Goal: Task Accomplishment & Management: Complete application form

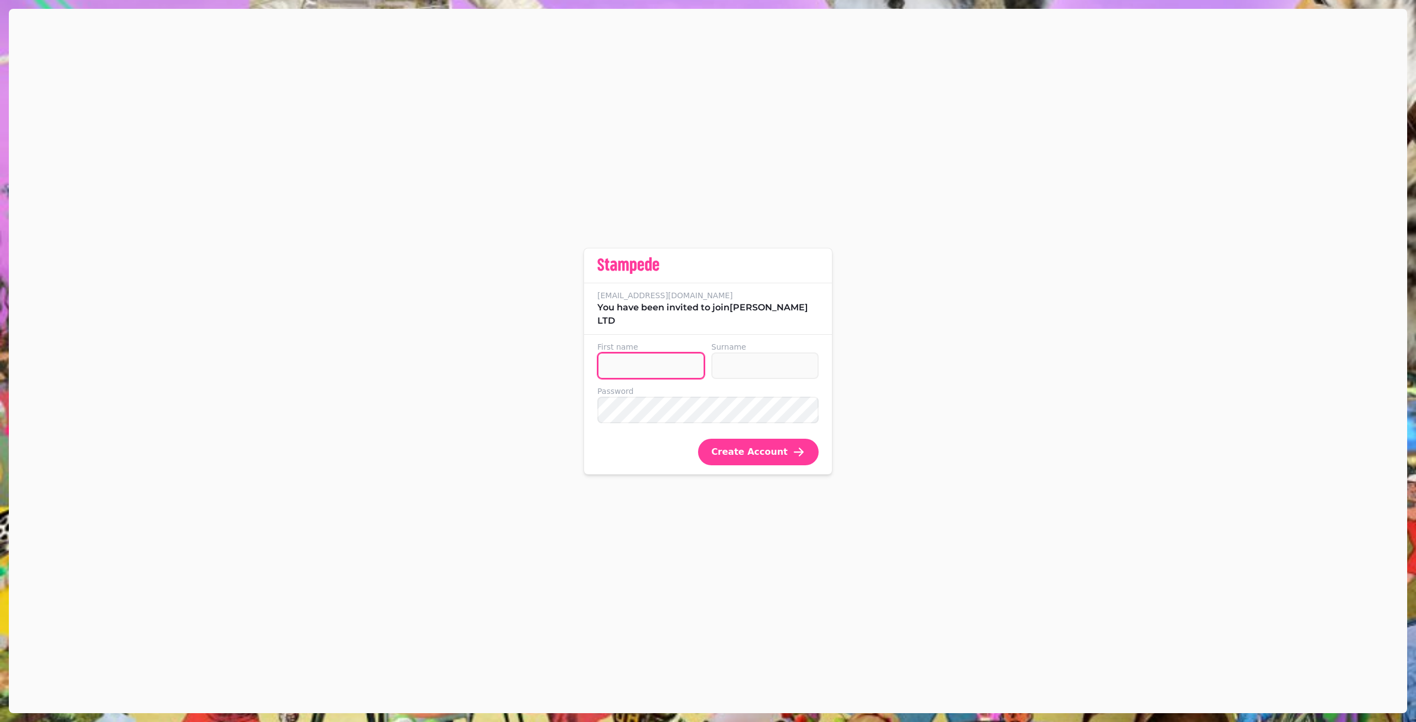
click at [633, 368] on input "First name" at bounding box center [650, 365] width 107 height 27
type input "*********"
type input "*******"
click at [654, 357] on input "First name" at bounding box center [650, 365] width 107 height 27
type input "*********"
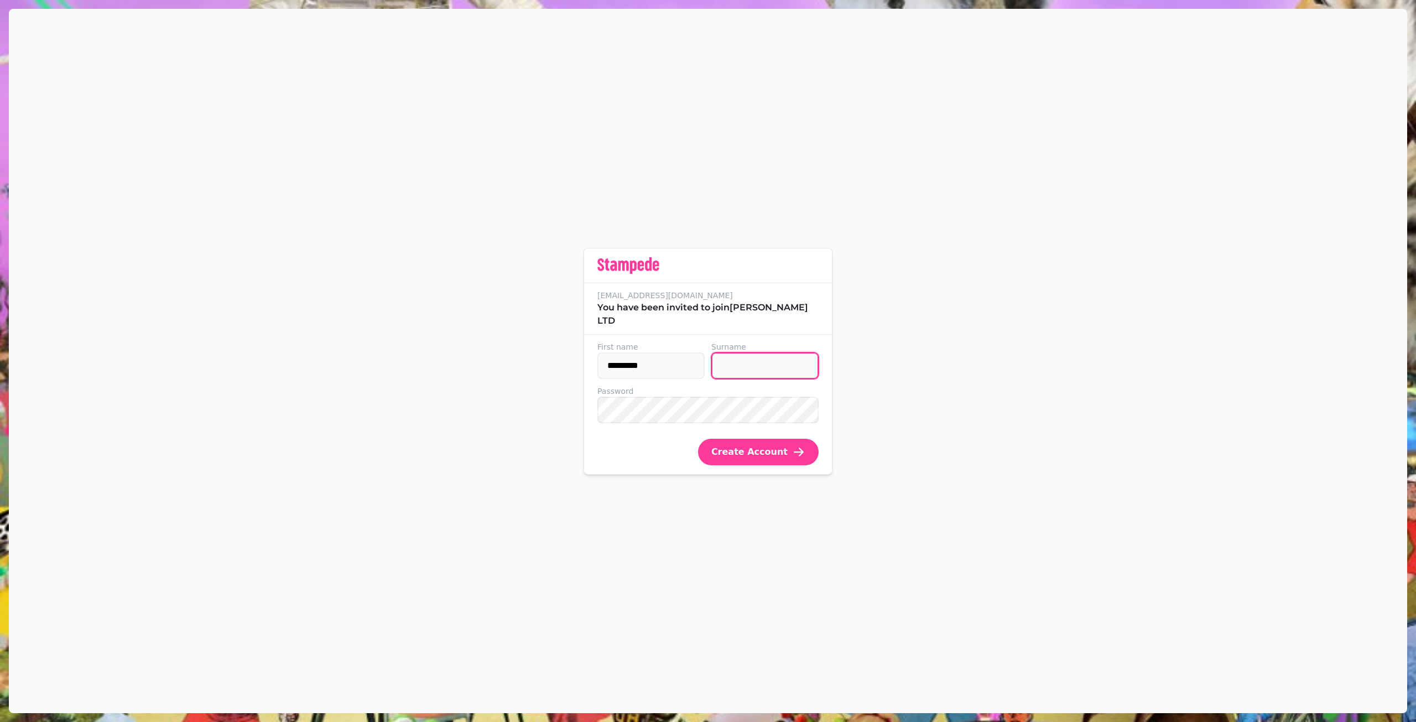
type input "*******"
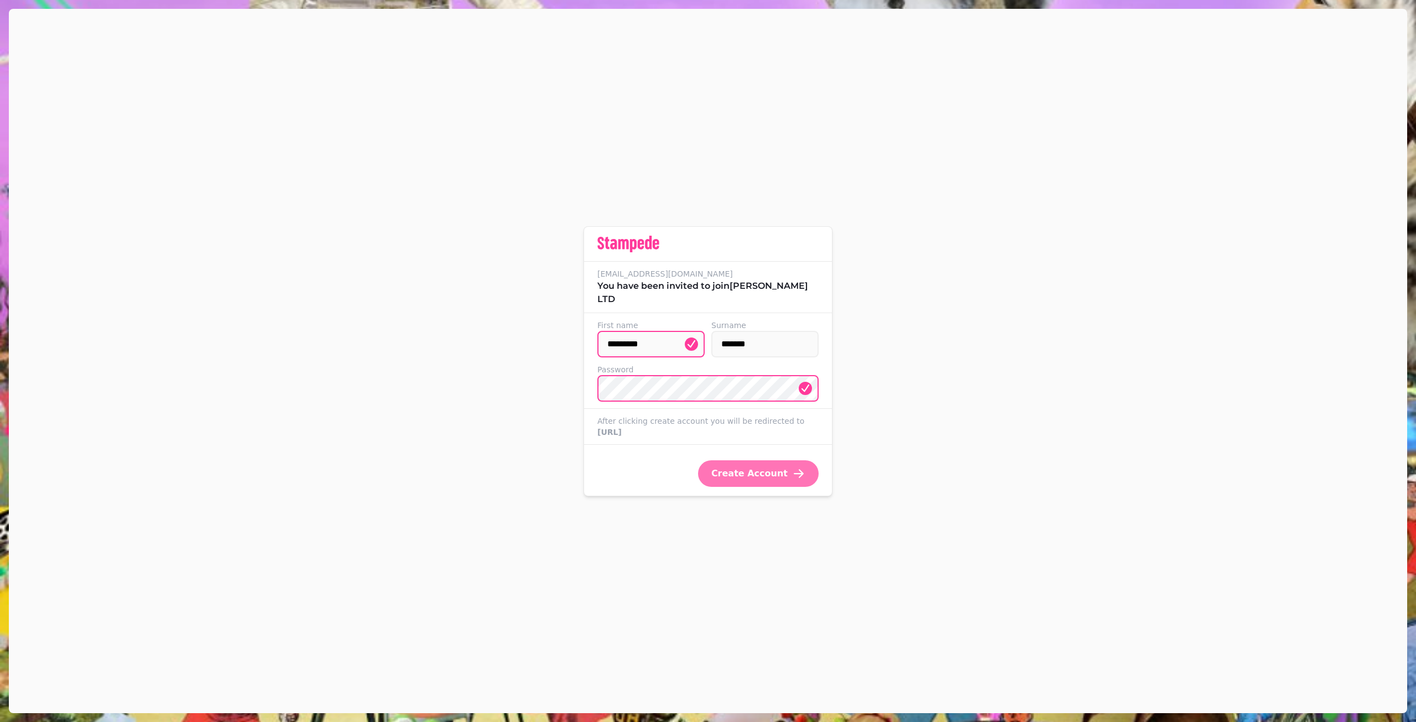
click at [759, 478] on span "Create Account" at bounding box center [749, 473] width 76 height 9
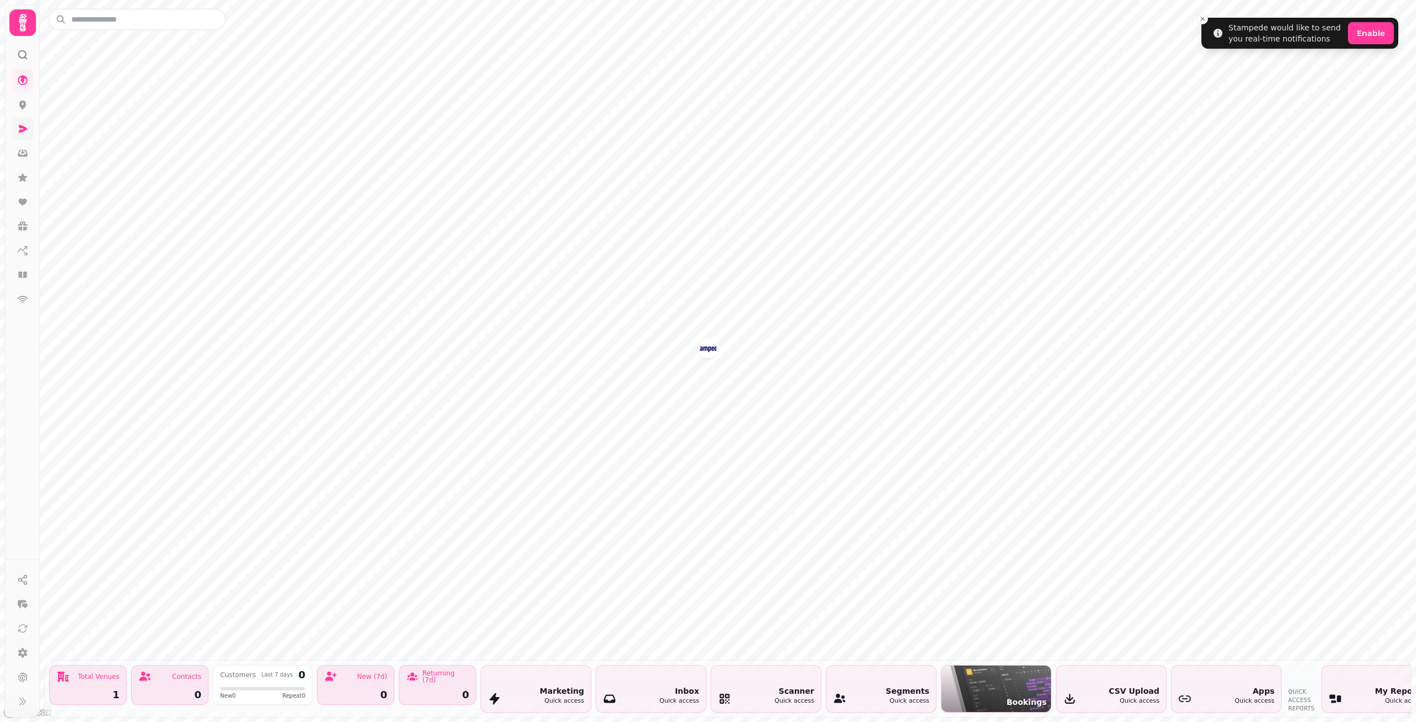
click at [21, 125] on icon at bounding box center [22, 128] width 11 height 11
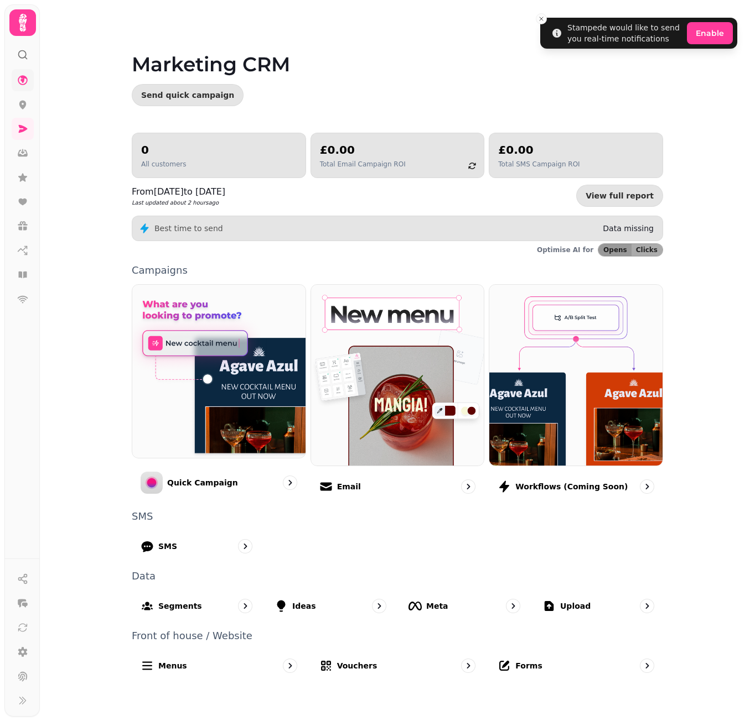
click at [25, 77] on icon at bounding box center [23, 80] width 10 height 10
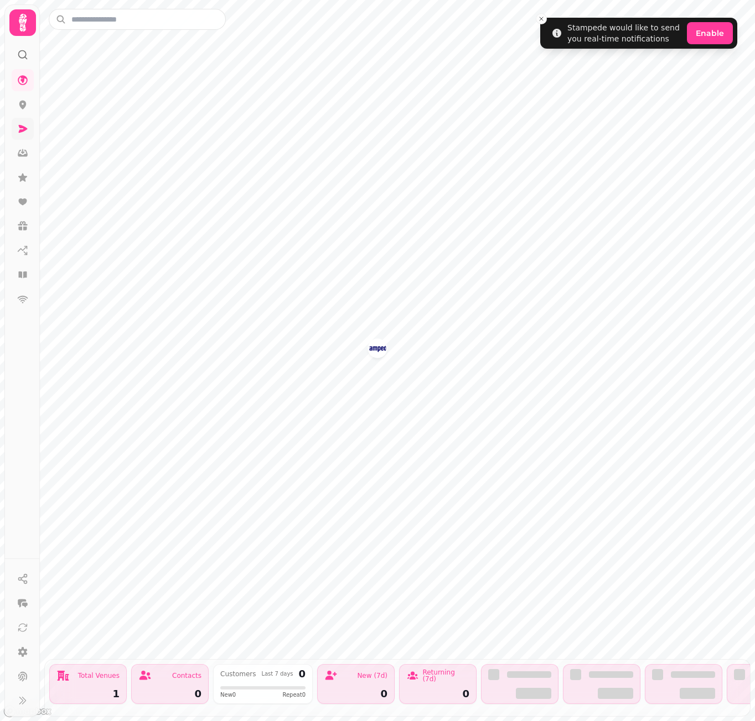
click at [22, 126] on icon at bounding box center [23, 129] width 9 height 8
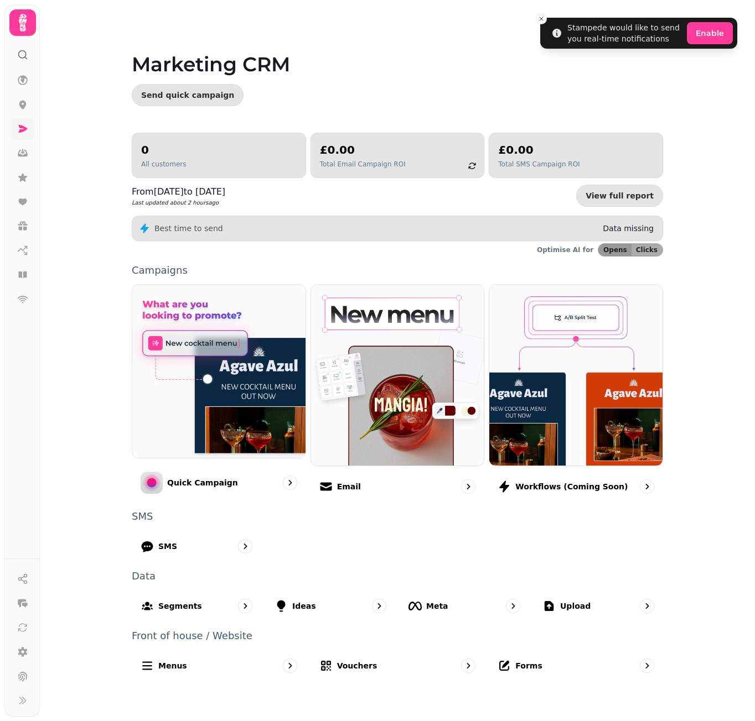
click at [26, 129] on icon at bounding box center [23, 129] width 9 height 8
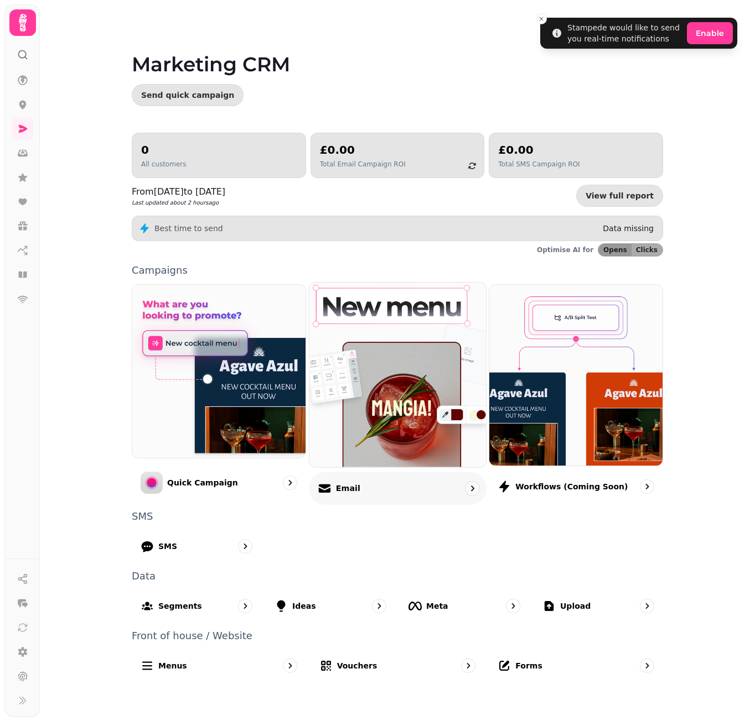
click at [381, 496] on div "Email" at bounding box center [398, 488] width 178 height 33
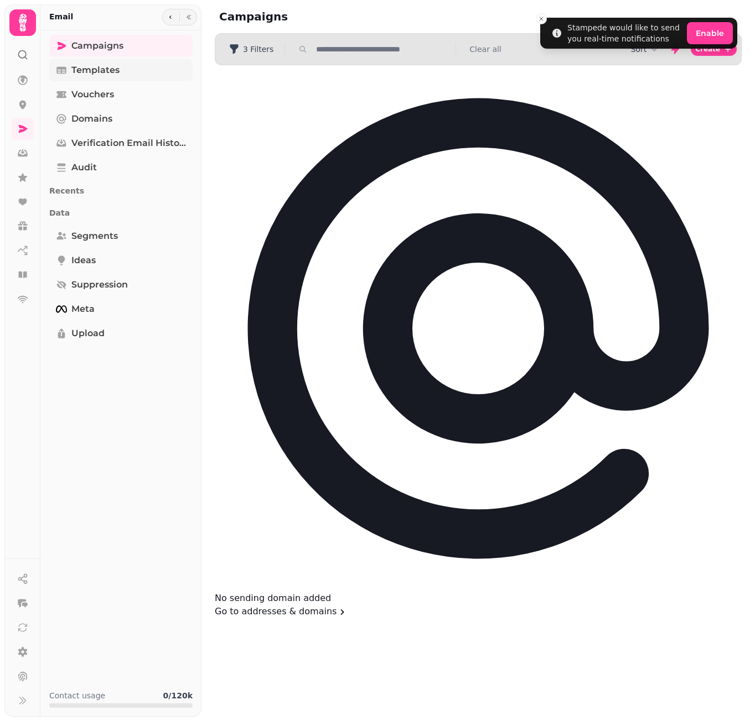
click at [127, 69] on link "Templates" at bounding box center [120, 70] width 143 height 22
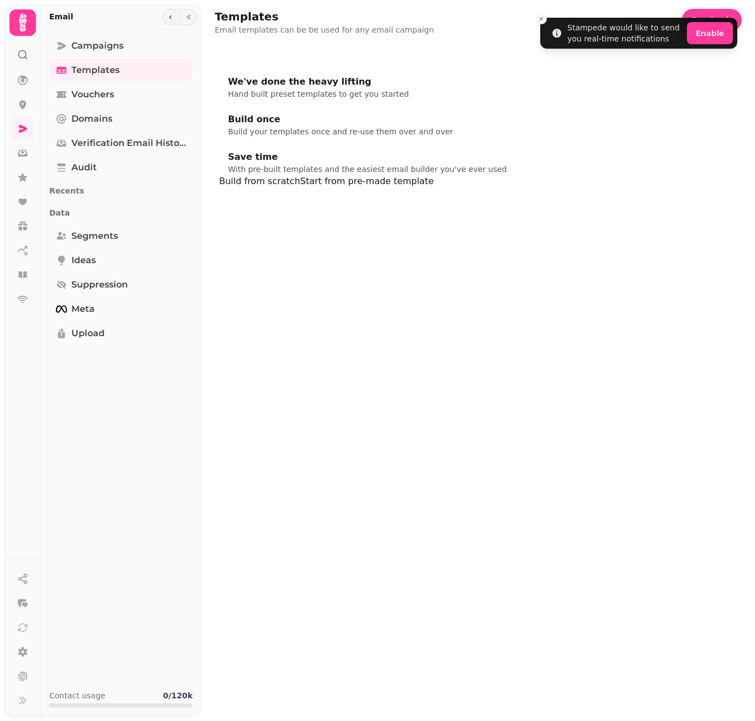
click at [433, 188] on button "Start from pre-made template" at bounding box center [366, 181] width 133 height 13
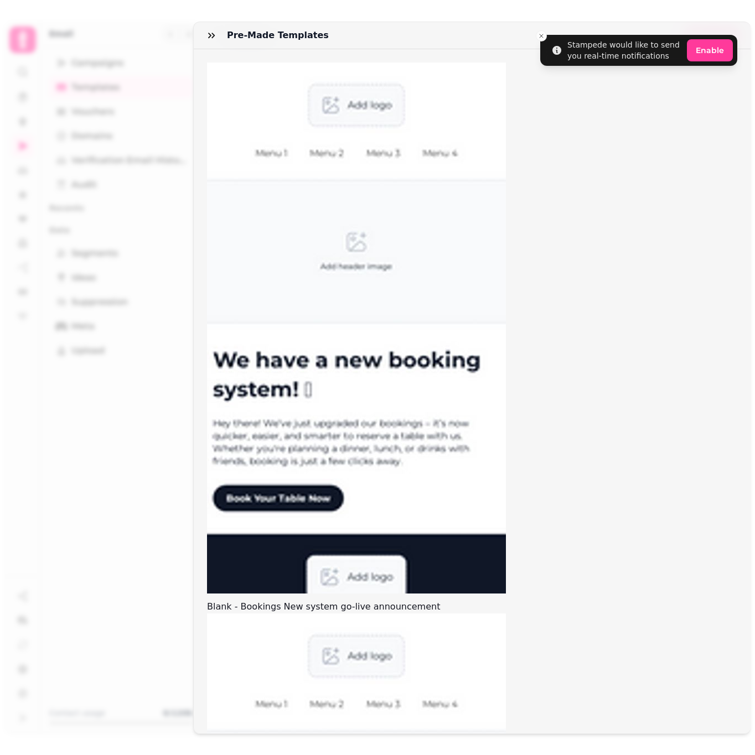
scroll to position [105, 0]
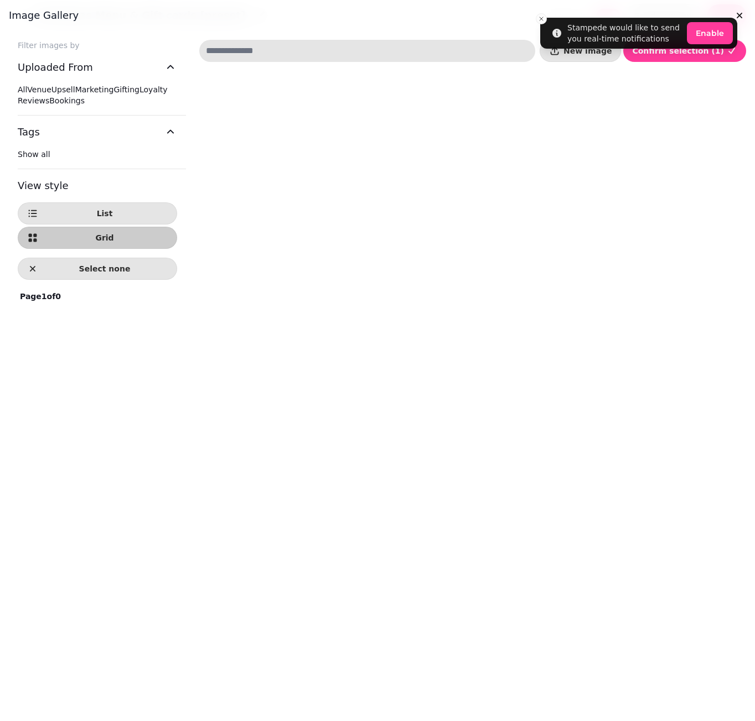
click at [542, 17] on h3 "Image gallery" at bounding box center [377, 15] width 737 height 13
click at [713, 37] on div "Filter images by Uploaded From All Venue Upsell Marketing Gifting Loyalty Revie…" at bounding box center [377, 376] width 755 height 690
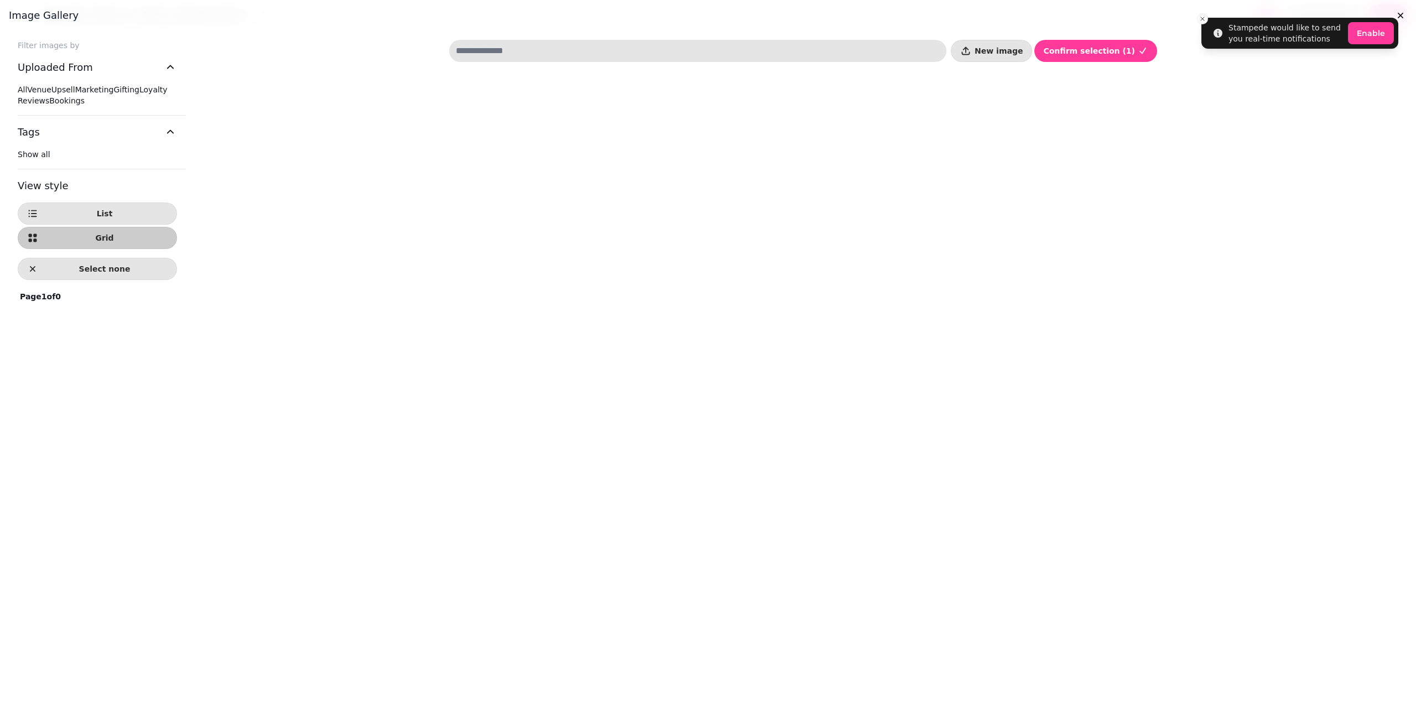
click at [760, 435] on div at bounding box center [803, 411] width 708 height 673
click at [1137, 55] on icon "button" at bounding box center [1142, 50] width 11 height 11
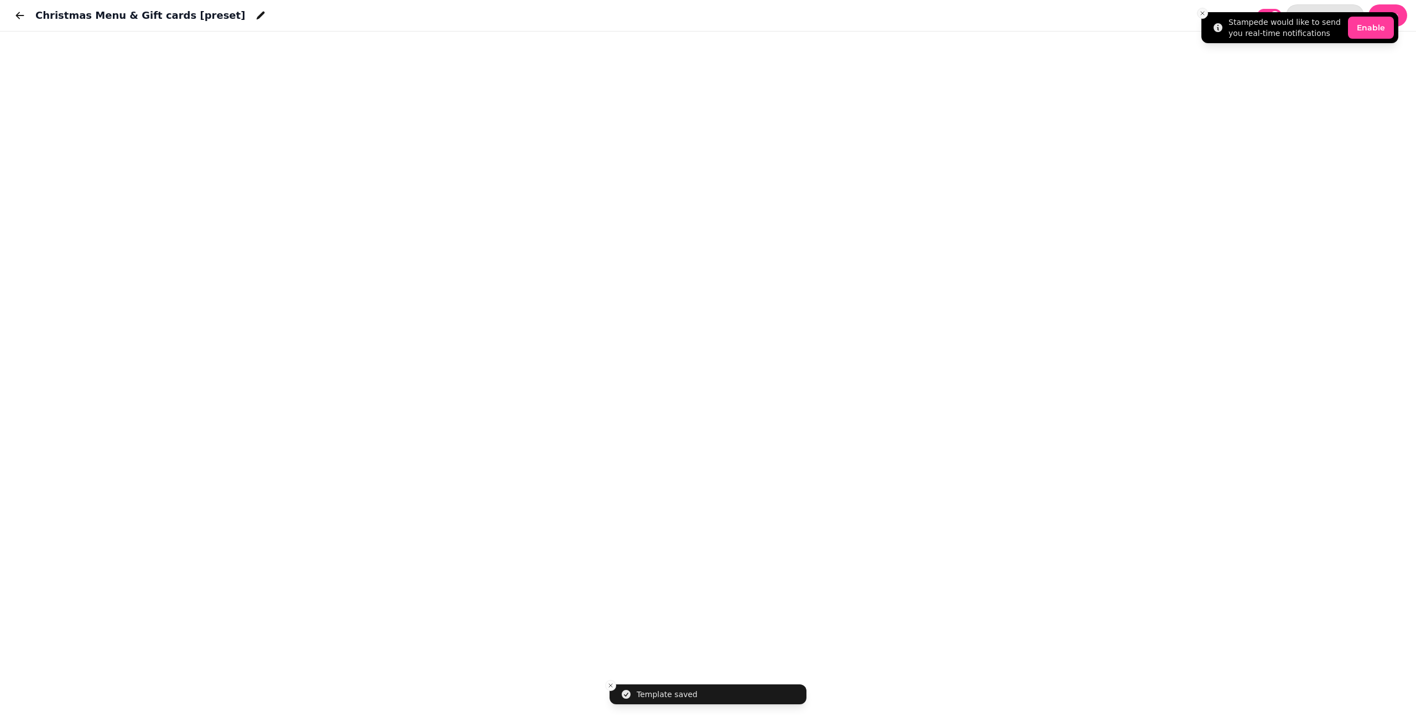
click at [1203, 15] on icon "Close toast" at bounding box center [1202, 13] width 7 height 7
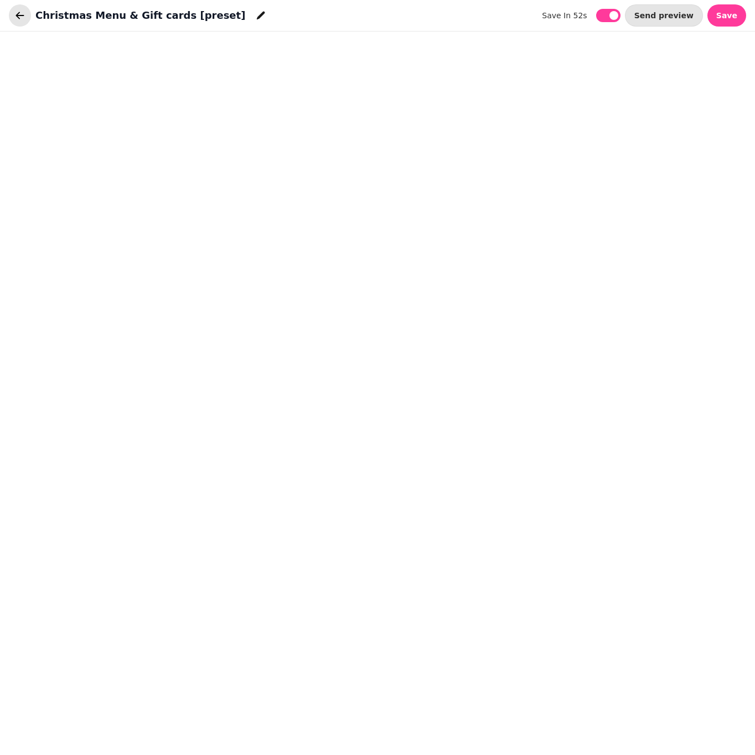
click at [14, 22] on button "button" at bounding box center [20, 15] width 22 height 22
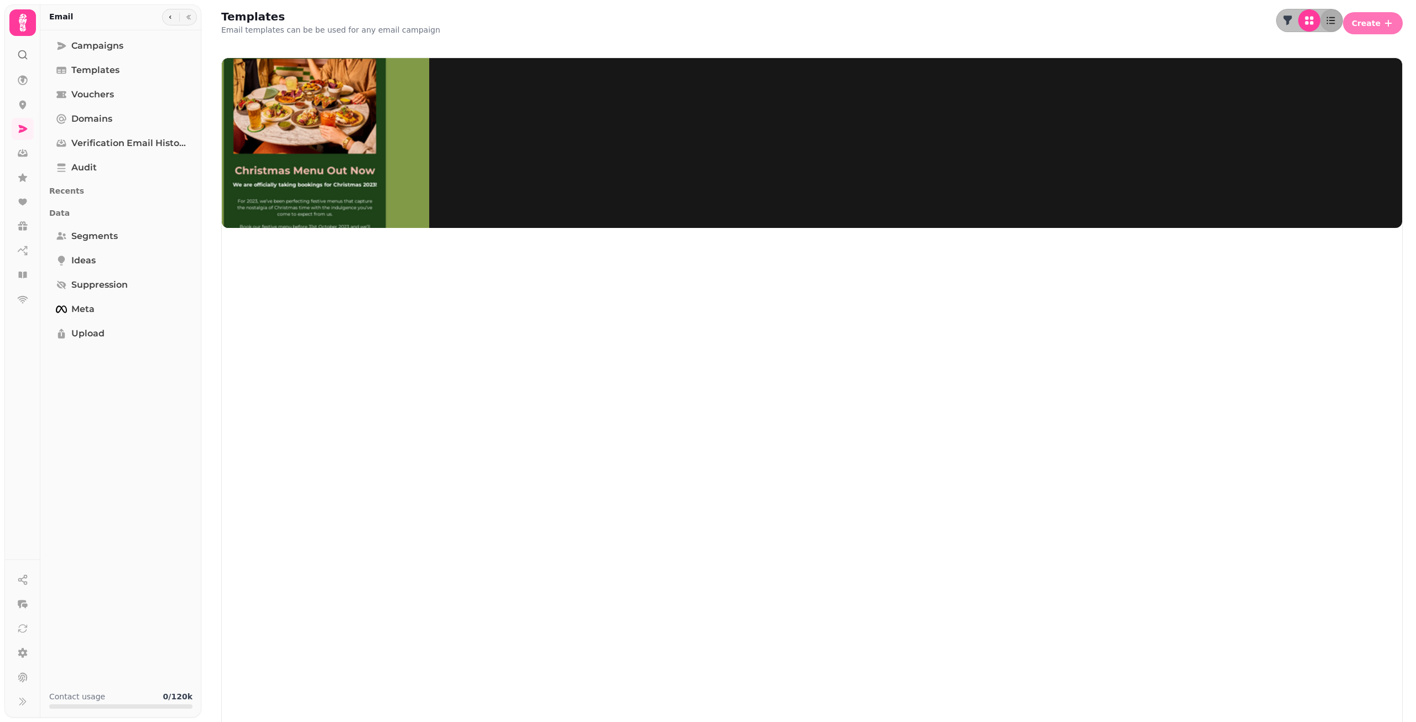
click at [754, 25] on button "Create" at bounding box center [1373, 23] width 60 height 22
click at [754, 49] on button "From pre-made template" at bounding box center [1290, 42] width 110 height 13
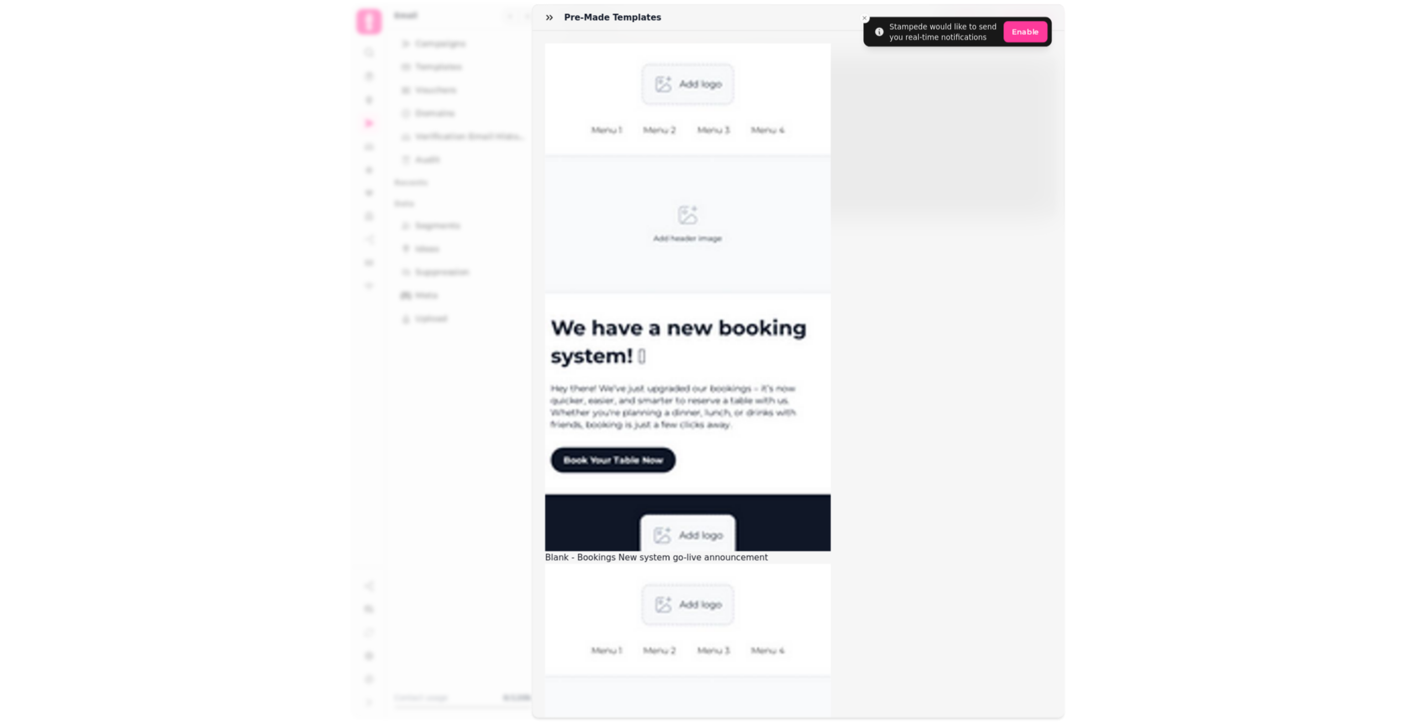
scroll to position [71, 0]
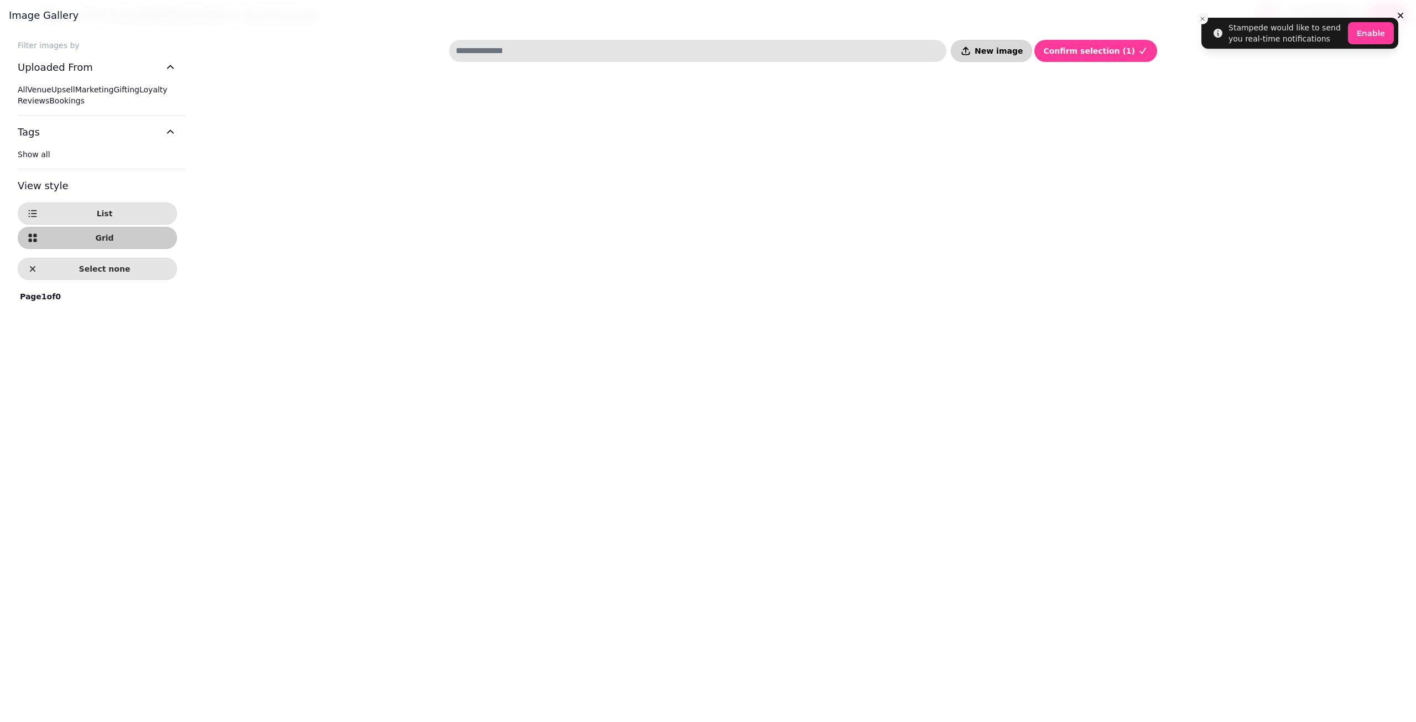
click at [754, 45] on button "New image" at bounding box center [991, 51] width 81 height 22
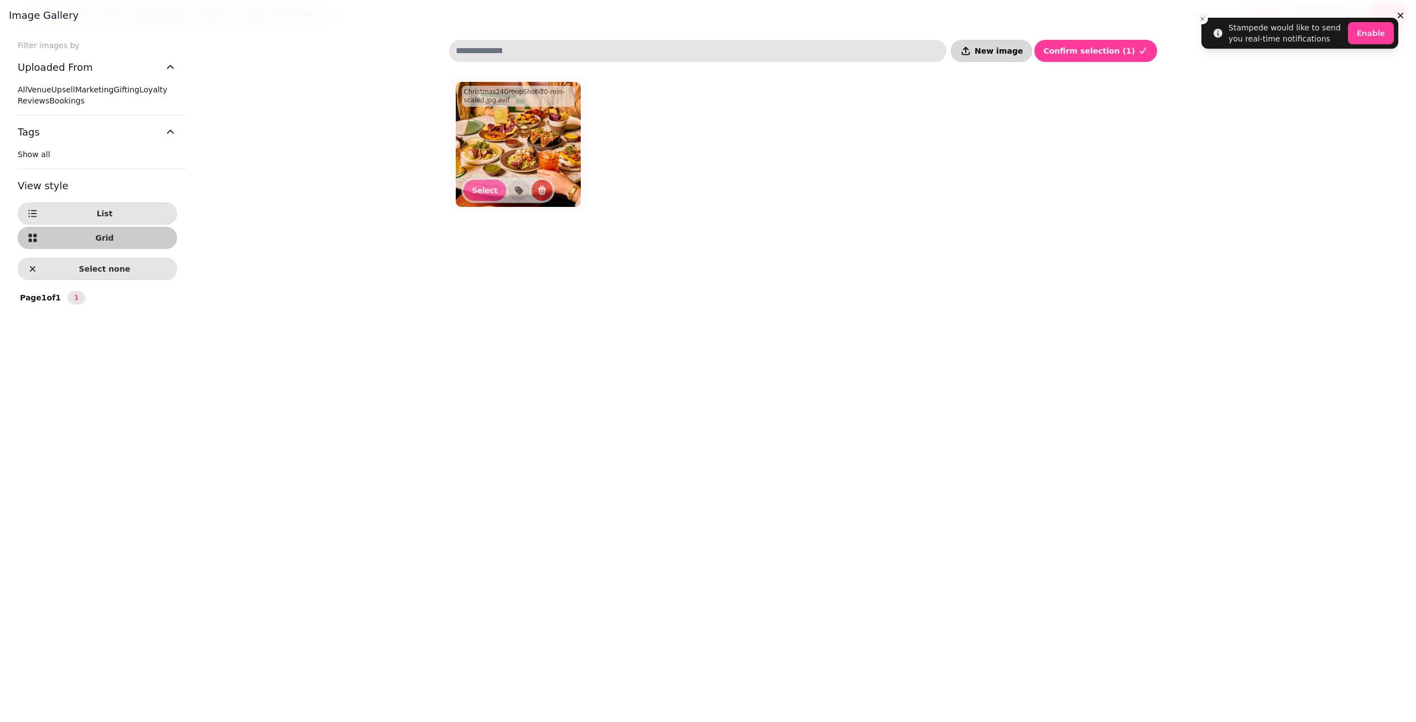
click at [754, 59] on button "New image" at bounding box center [991, 51] width 81 height 22
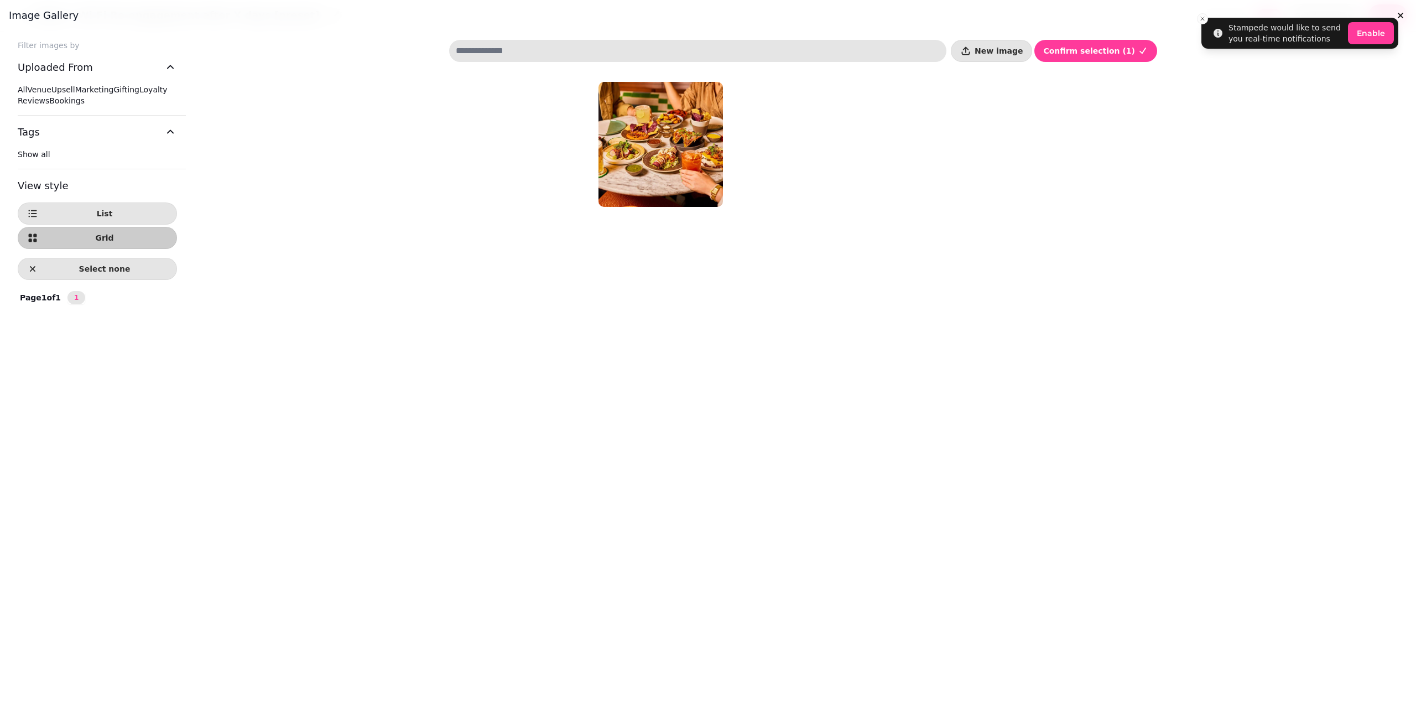
click at [754, 38] on div "Filter images by Uploaded From All Venue Upsell Marketing Gifting Loyalty Revie…" at bounding box center [708, 376] width 1416 height 691
click at [754, 47] on span "New image" at bounding box center [999, 51] width 48 height 8
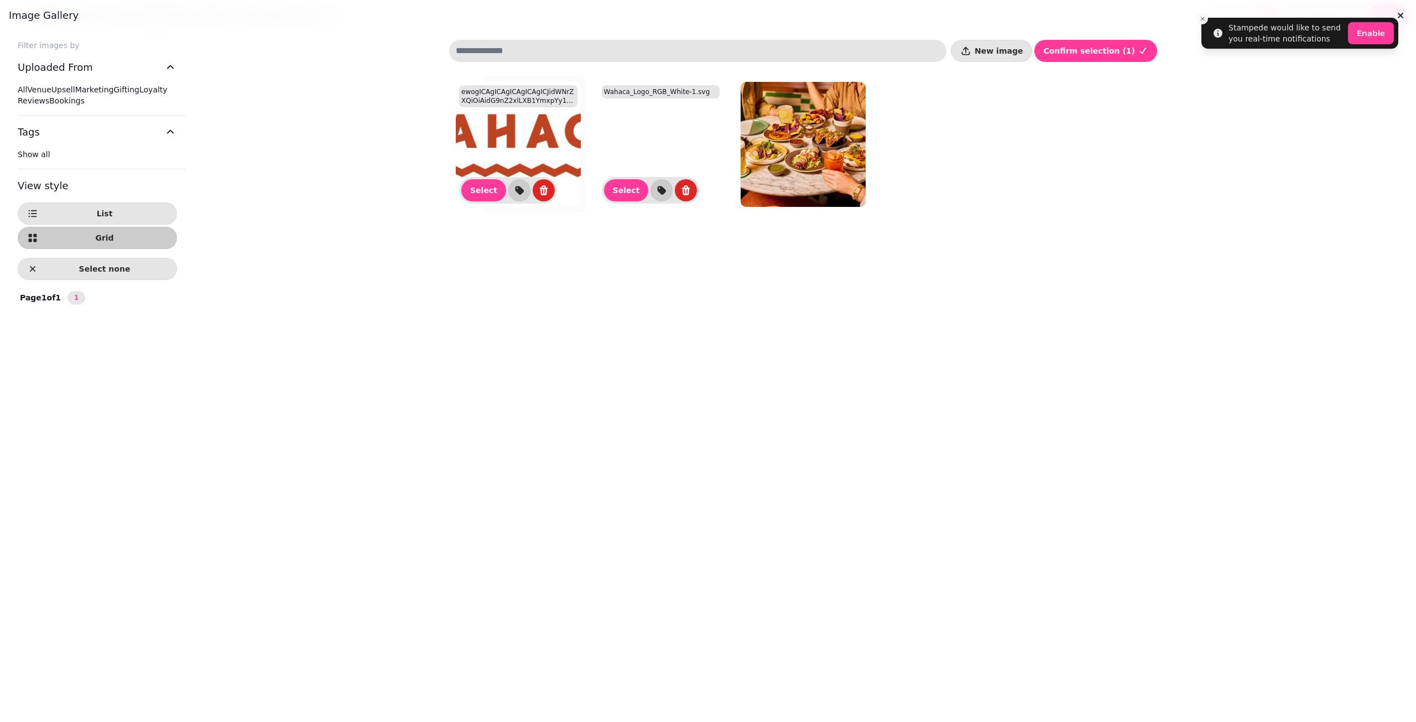
click at [512, 142] on img at bounding box center [518, 144] width 125 height 125
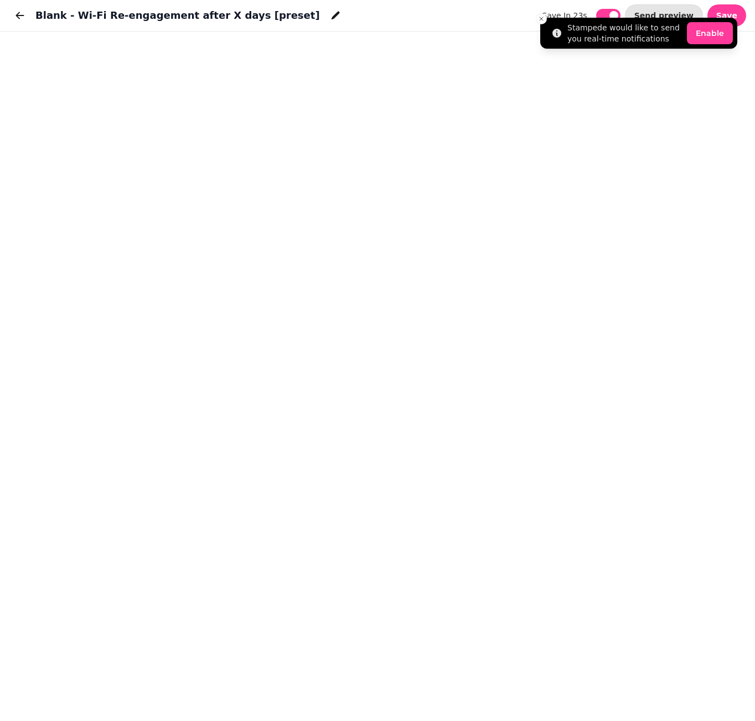
click at [727, 18] on li "Stampede would like to send you real-time notifications Enable" at bounding box center [638, 33] width 197 height 31
click at [739, 14] on button "Save" at bounding box center [726, 15] width 39 height 22
click at [737, 9] on button "Save" at bounding box center [726, 15] width 39 height 22
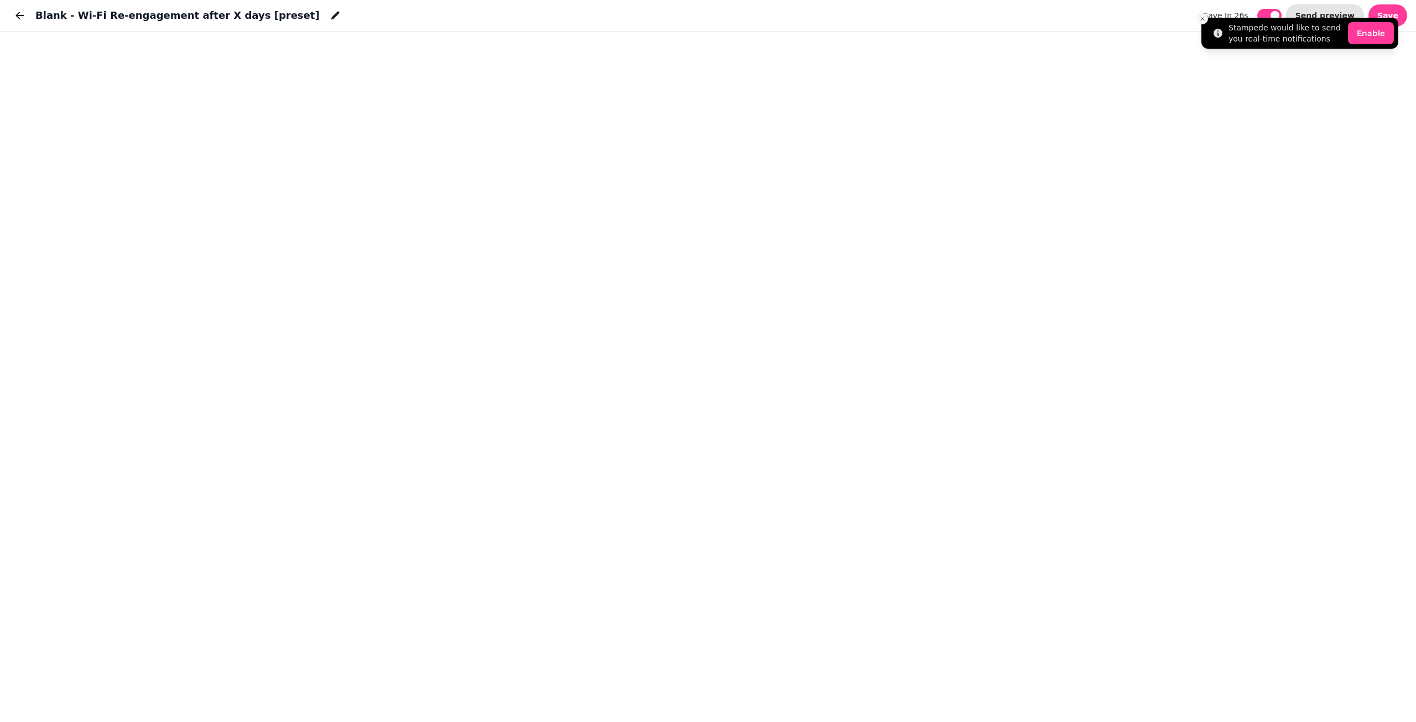
click at [754, 17] on line "Close toast" at bounding box center [1202, 18] width 3 height 3
click at [754, 12] on button "Save" at bounding box center [1388, 15] width 39 height 22
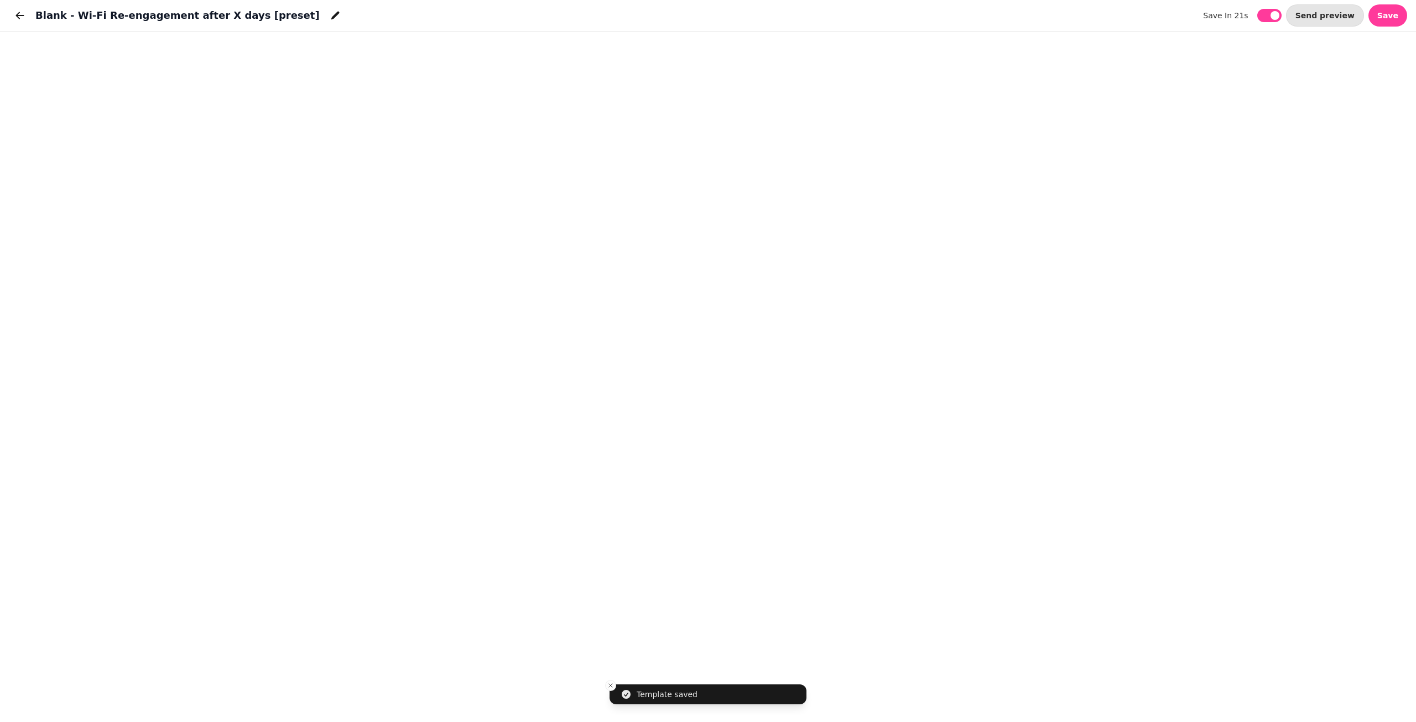
click at [95, 13] on h1 "Blank - Wi-Fi Re-engagement after X days [preset]" at bounding box center [177, 15] width 284 height 15
click at [89, 15] on h1 "Blank - Wi-Fi Re-engagement after X days [preset]" at bounding box center [177, 15] width 284 height 15
drag, startPoint x: 91, startPoint y: 14, endPoint x: 125, endPoint y: 13, distance: 33.8
click at [117, 13] on h1 "Blank - Wi-Fi Re-engagement after X days [preset]" at bounding box center [177, 15] width 284 height 15
click at [210, 15] on h1 "Blank - Wi-Fi Re-engagement after X days [preset]" at bounding box center [177, 15] width 284 height 15
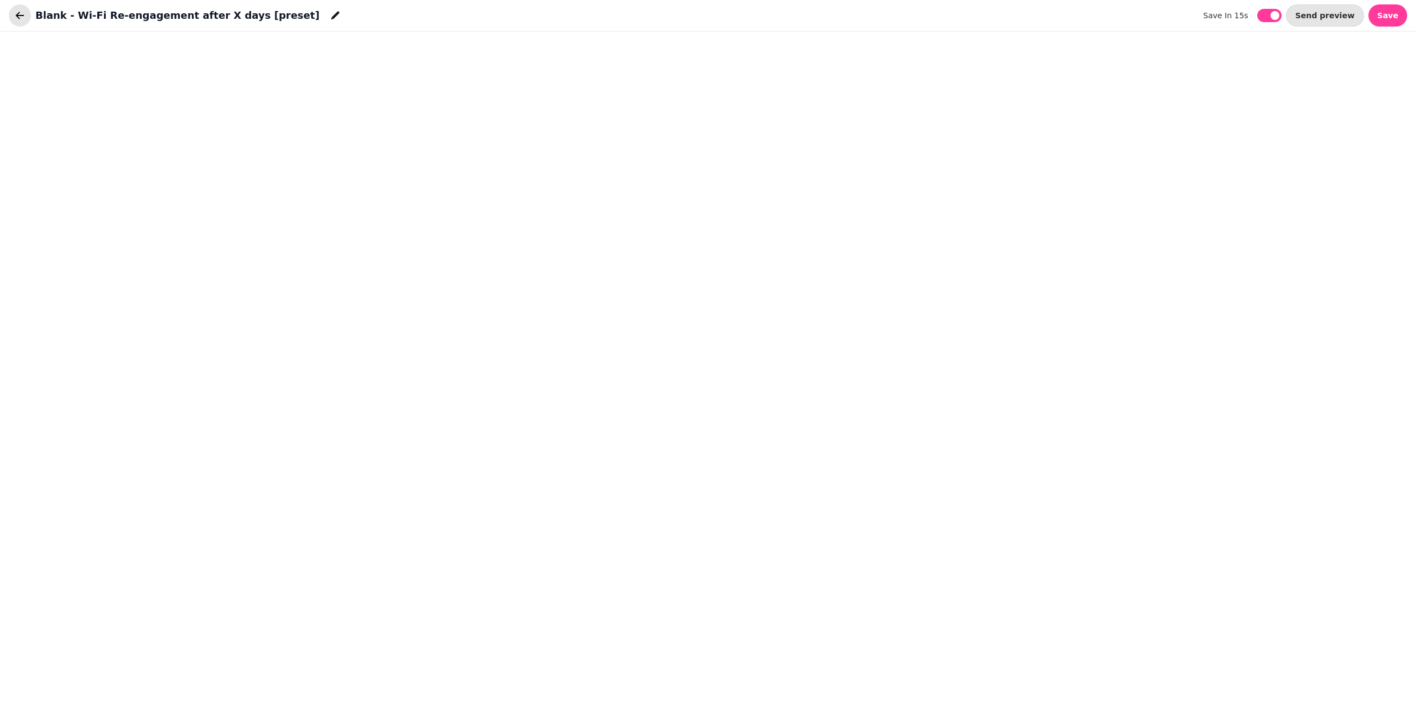
click at [19, 20] on icon "button" at bounding box center [19, 15] width 11 height 11
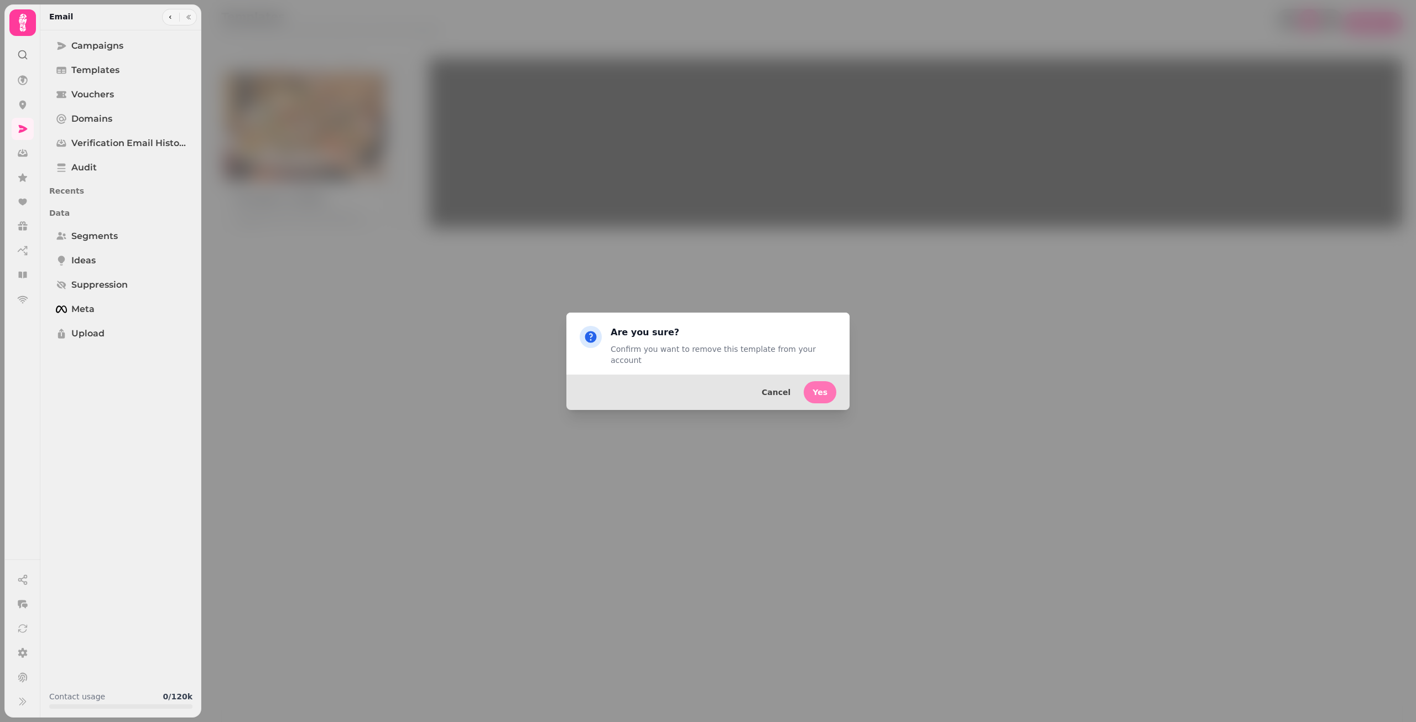
click at [754, 381] on button "Yes" at bounding box center [820, 392] width 33 height 22
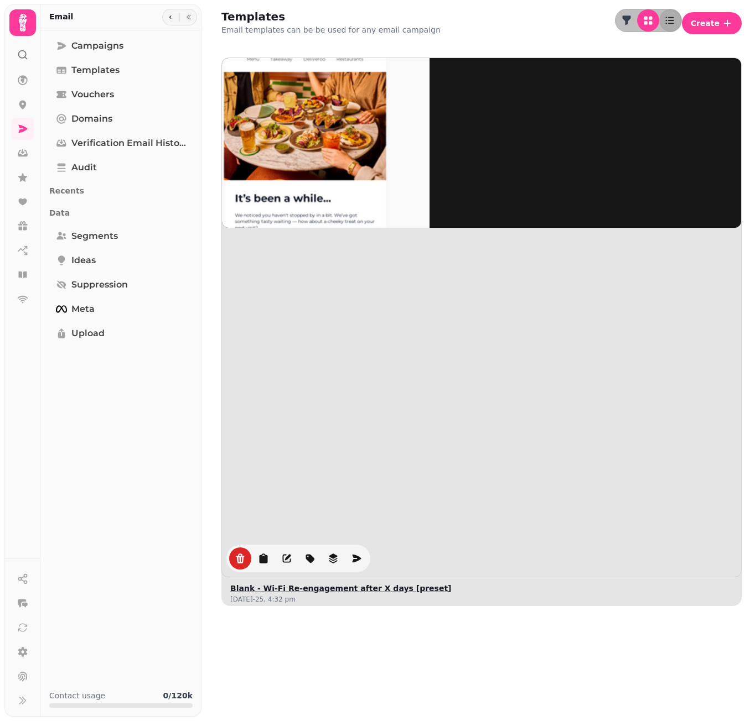
click at [311, 142] on img at bounding box center [304, 141] width 249 height 249
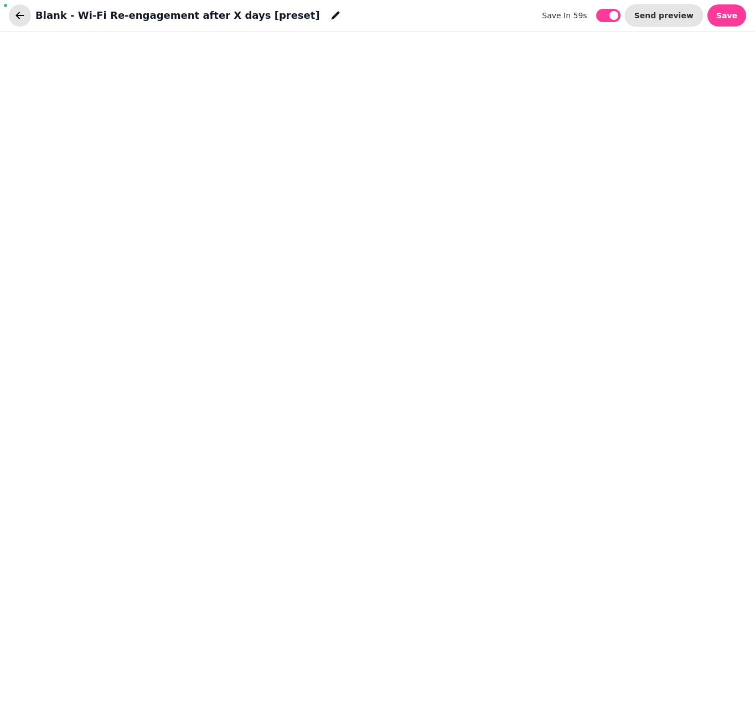
click at [21, 18] on icon "button" at bounding box center [19, 15] width 11 height 11
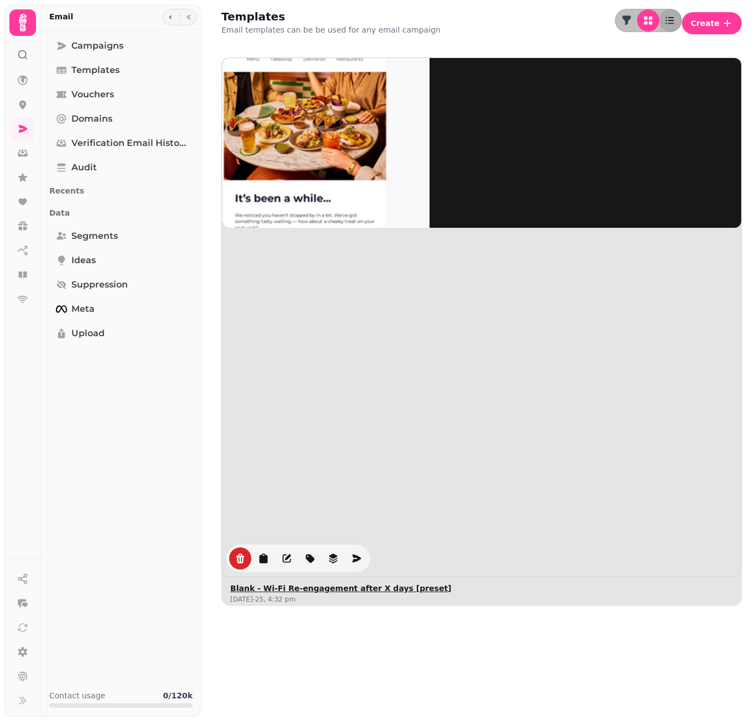
click at [308, 179] on img at bounding box center [304, 141] width 249 height 249
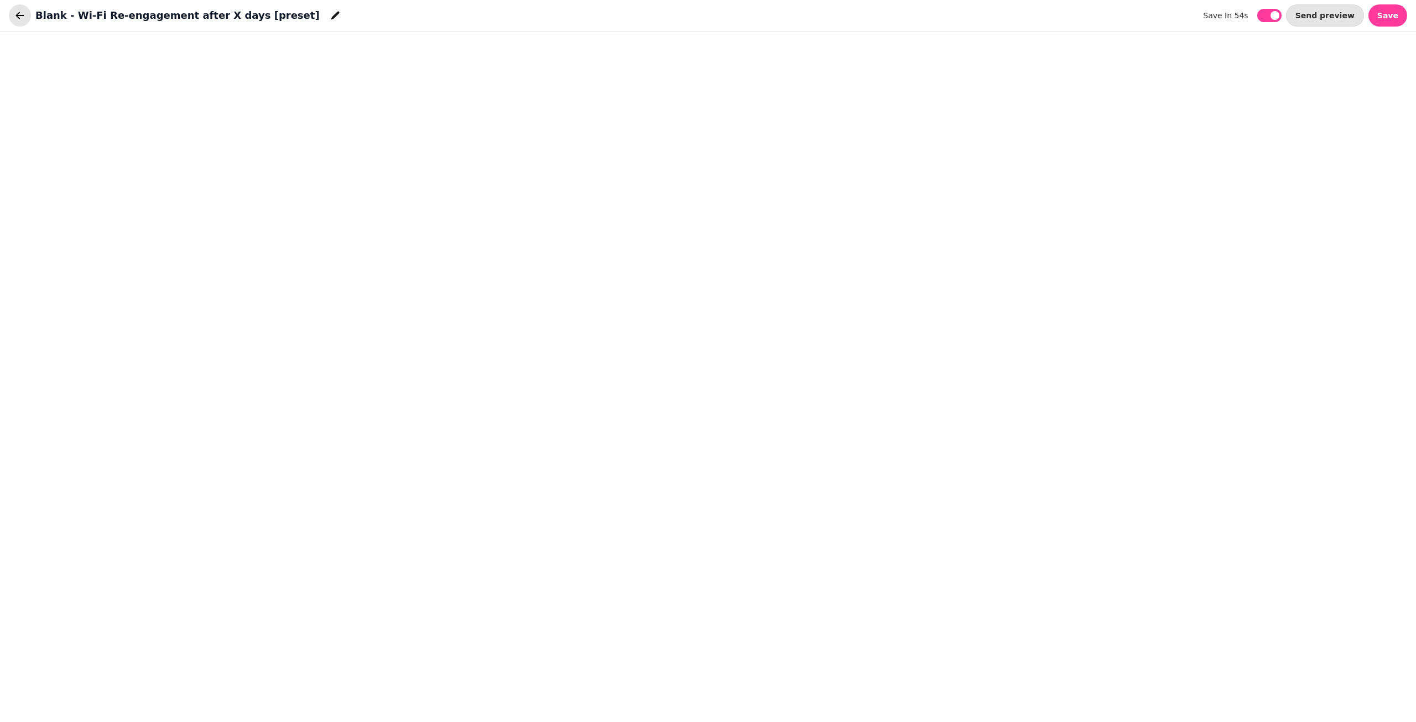
click at [23, 15] on icon "button" at bounding box center [19, 15] width 11 height 11
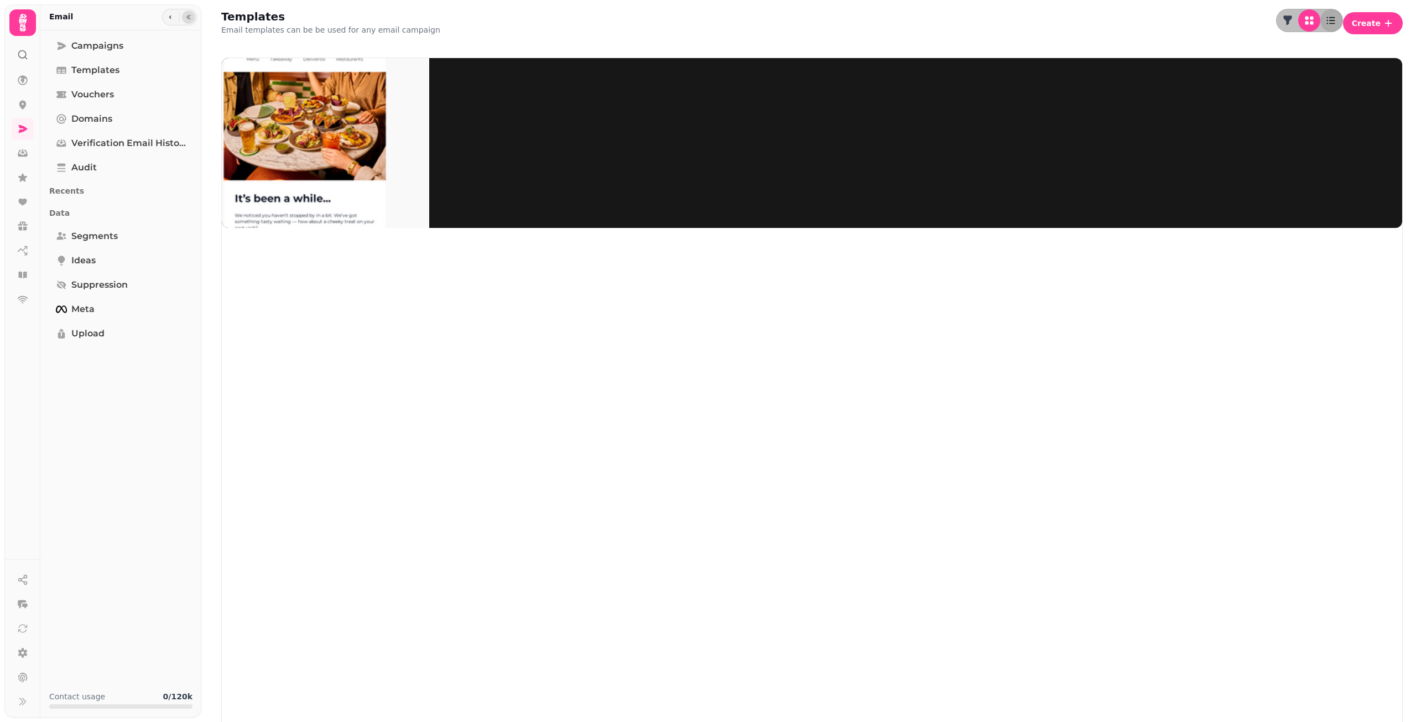
click at [194, 18] on button "button" at bounding box center [188, 17] width 13 height 13
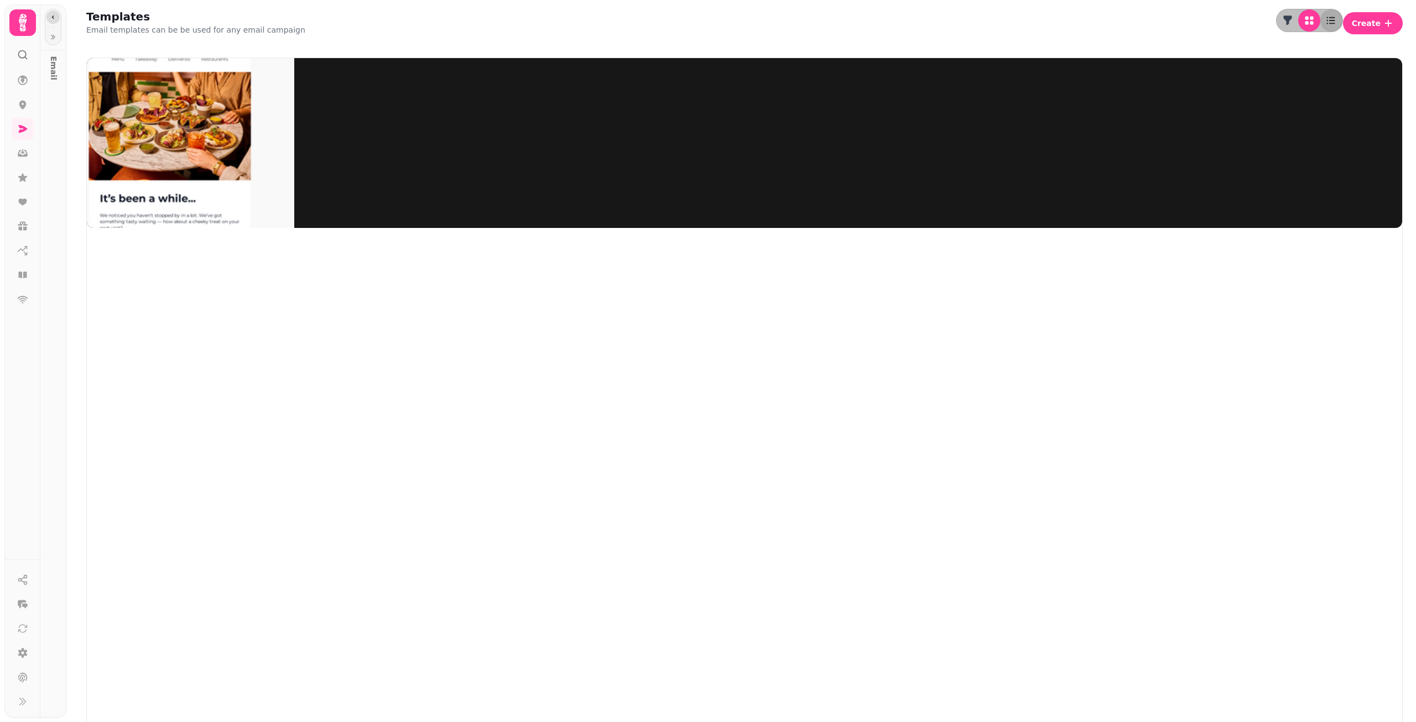
click at [55, 14] on icon "button" at bounding box center [53, 17] width 7 height 7
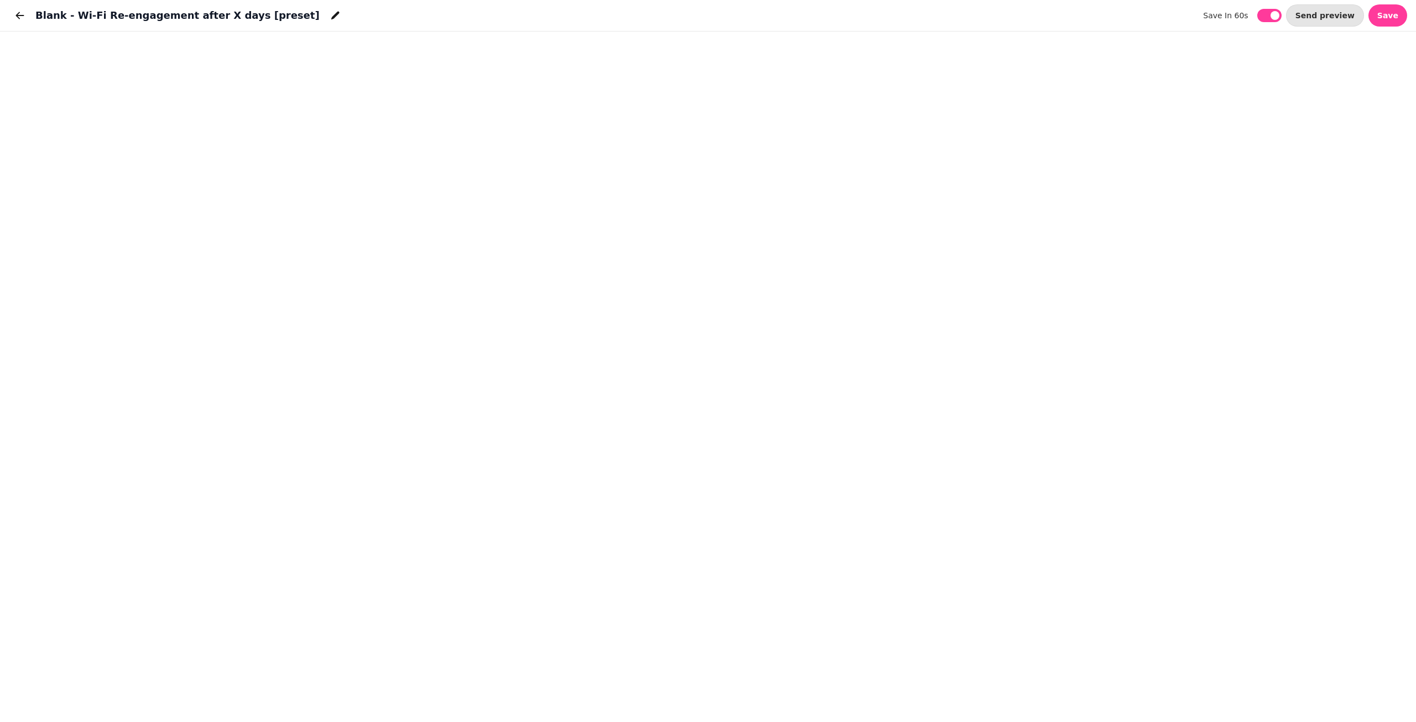
click at [31, 17] on div "Blank - Wi-Fi Re-engagement after X days [preset]" at bounding box center [177, 15] width 337 height 22
click at [16, 17] on icon "button" at bounding box center [19, 15] width 11 height 11
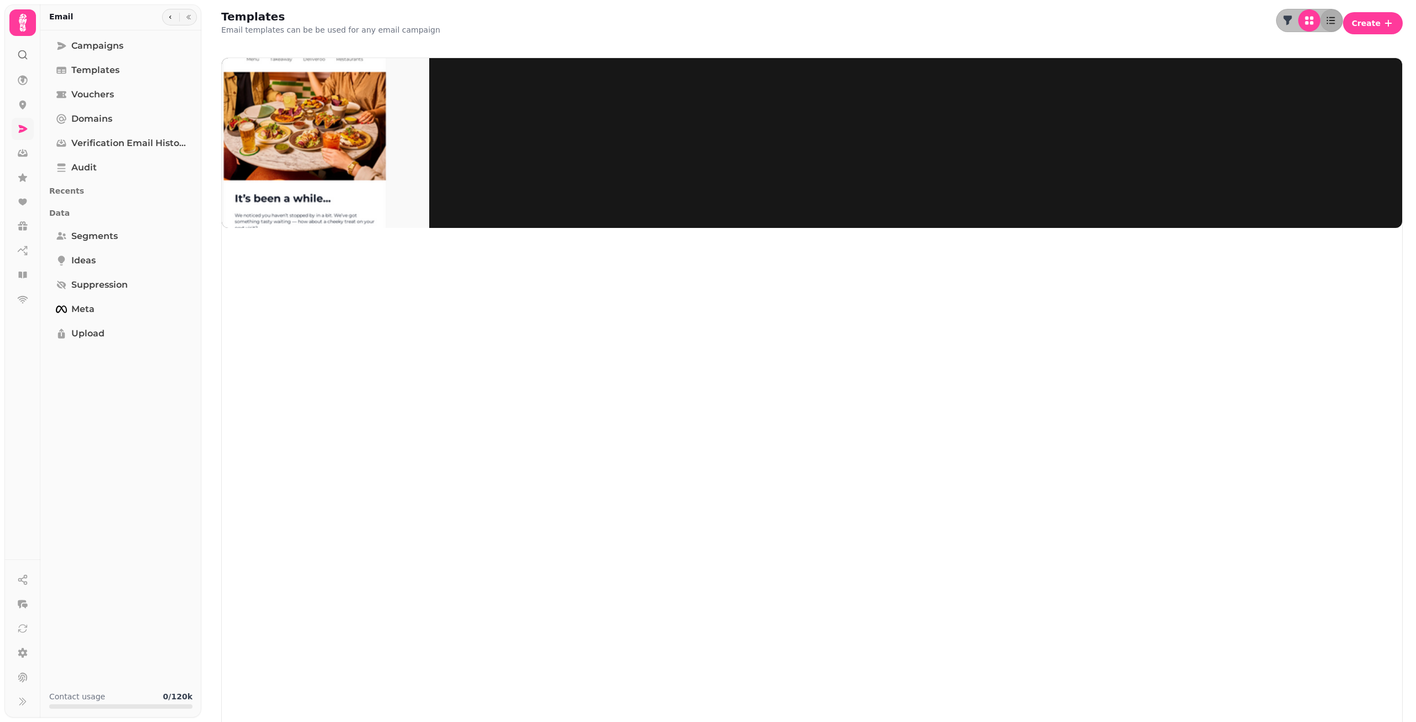
click at [22, 136] on link at bounding box center [23, 129] width 22 height 22
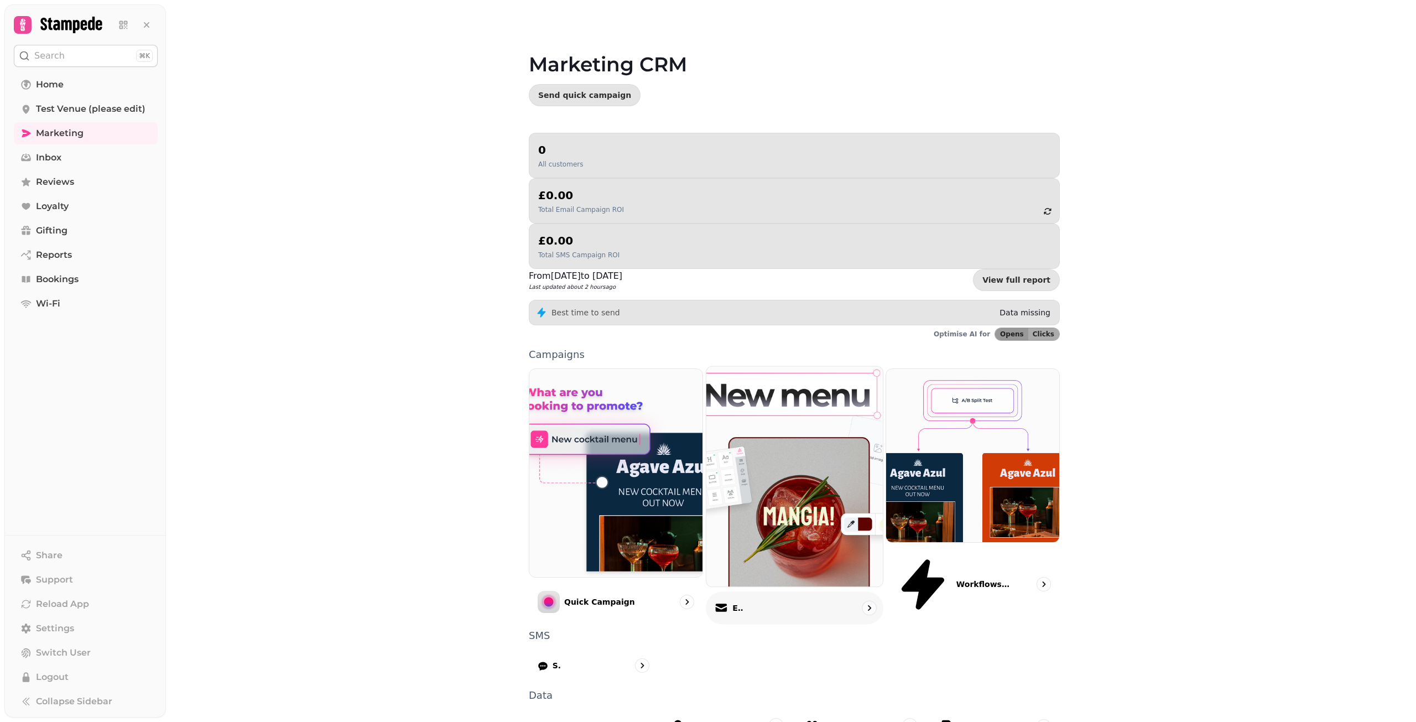
click at [744, 602] on p "Email" at bounding box center [737, 607] width 11 height 11
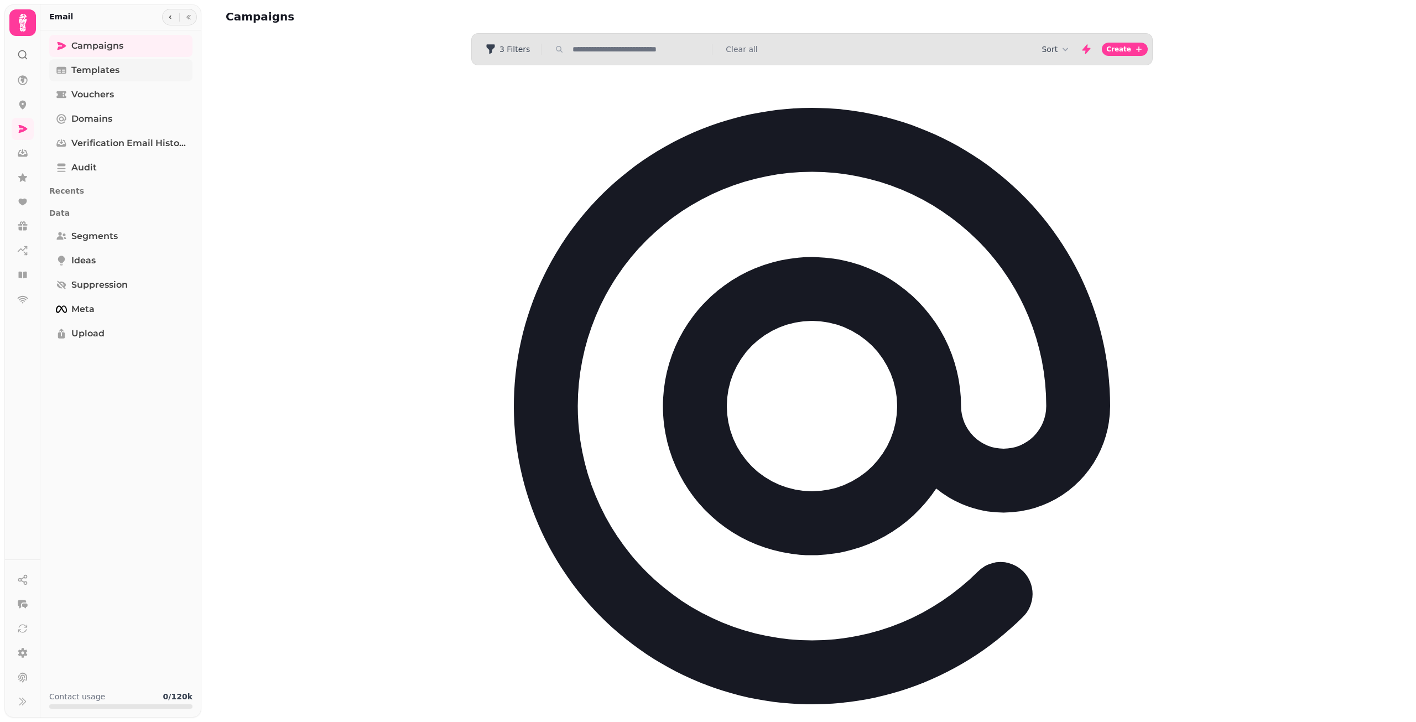
click at [128, 72] on link "Templates" at bounding box center [120, 70] width 143 height 22
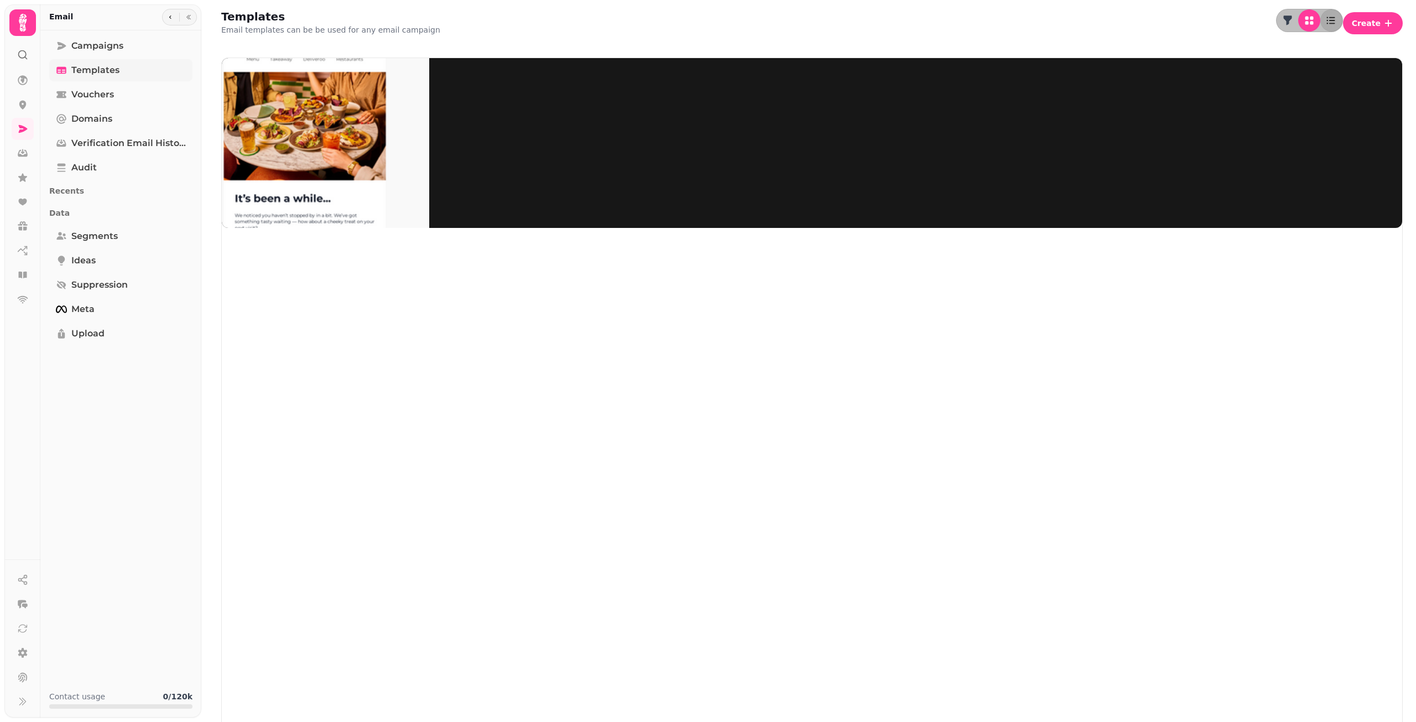
click at [100, 75] on span "Templates" at bounding box center [95, 70] width 48 height 13
click at [754, 26] on button "Create" at bounding box center [1373, 23] width 60 height 22
click at [754, 49] on button "From pre-made template" at bounding box center [1290, 42] width 110 height 13
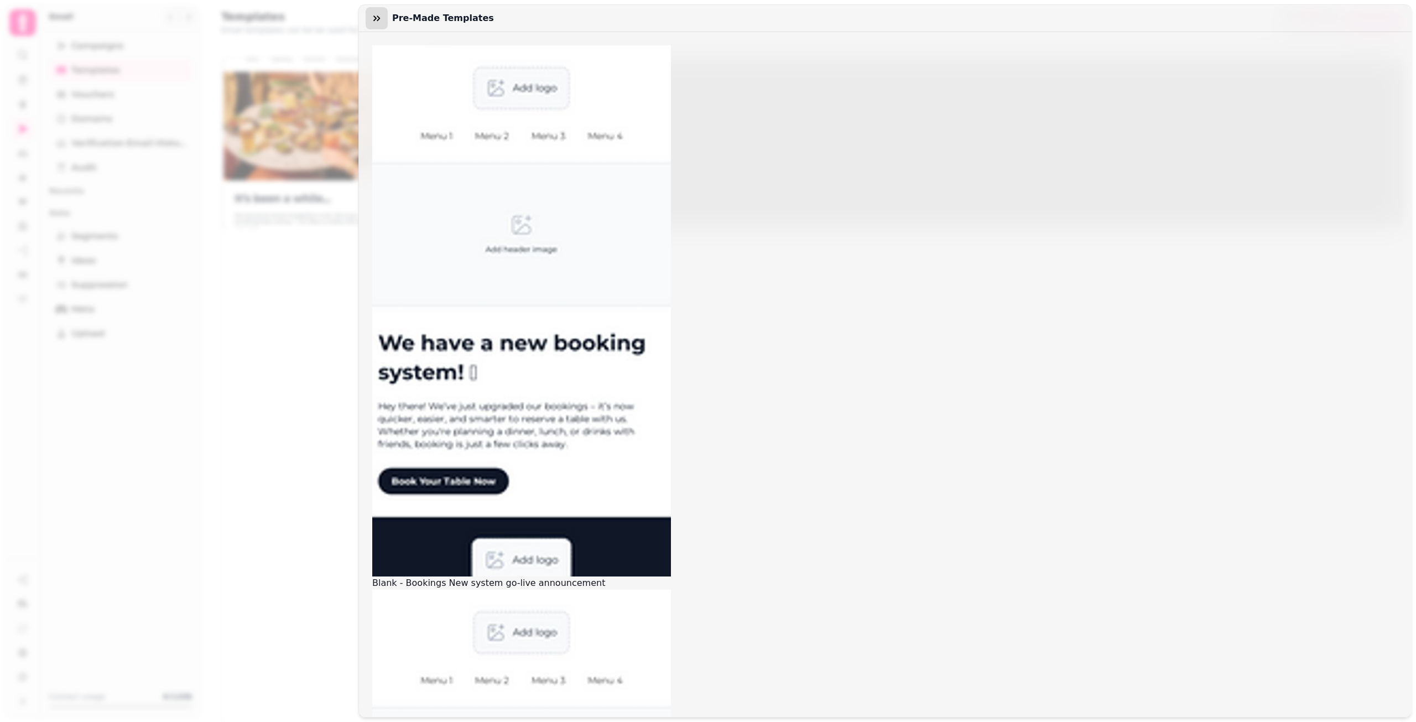
click at [367, 19] on button "button" at bounding box center [377, 18] width 22 height 22
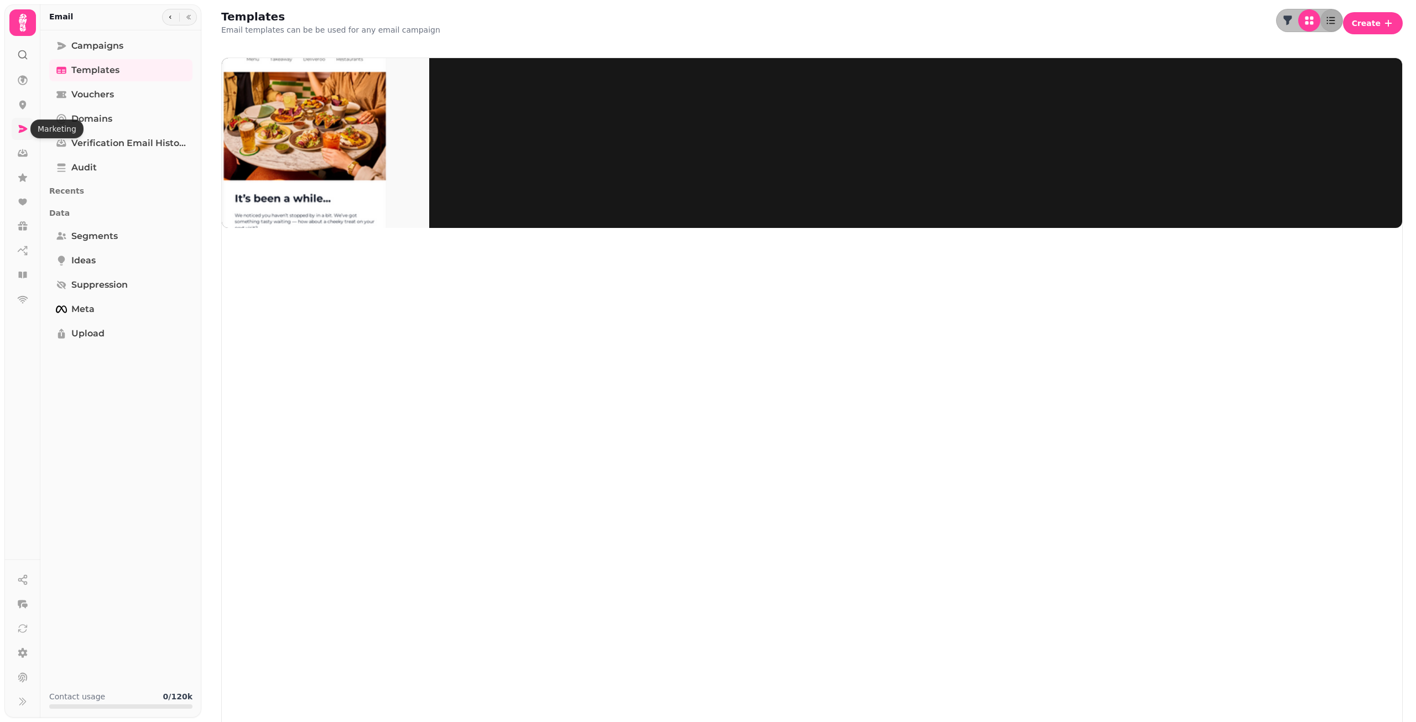
click at [19, 128] on icon at bounding box center [22, 128] width 11 height 11
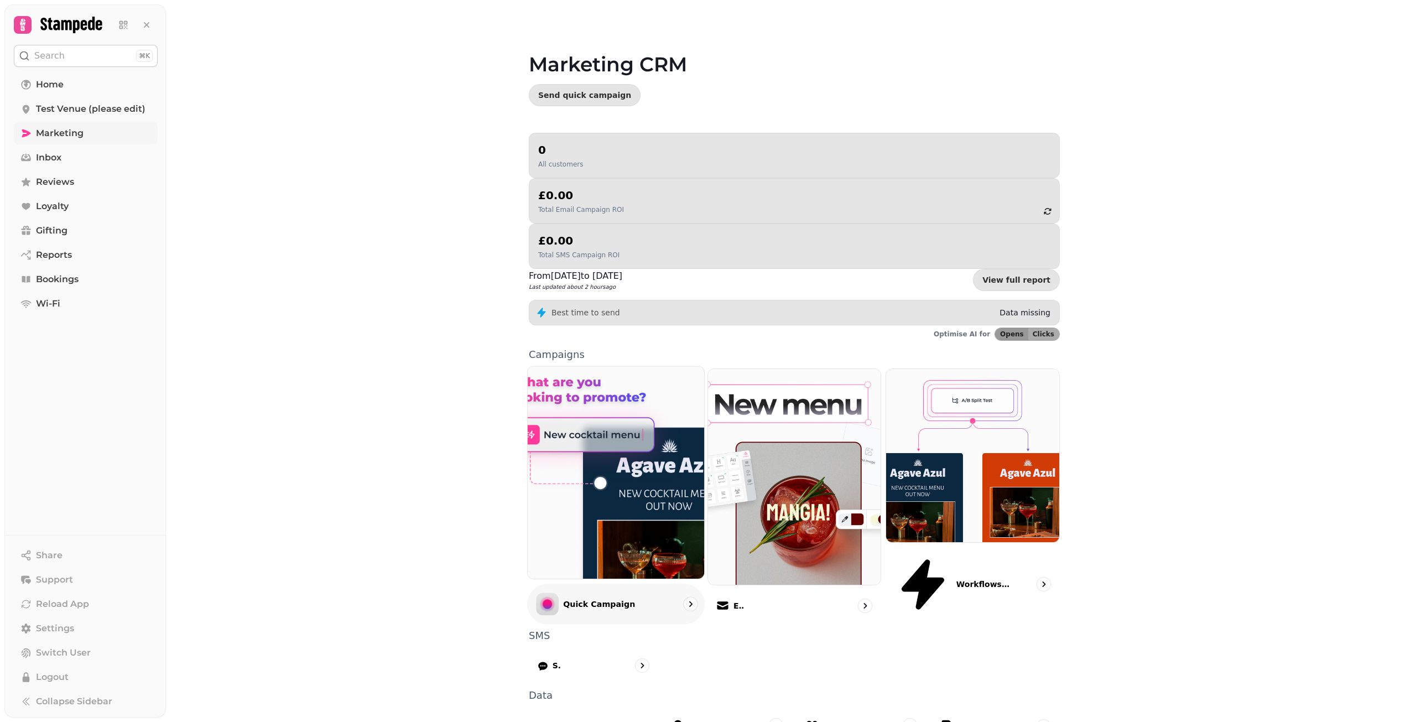
click at [629, 584] on div "Quick Campaign" at bounding box center [616, 604] width 178 height 40
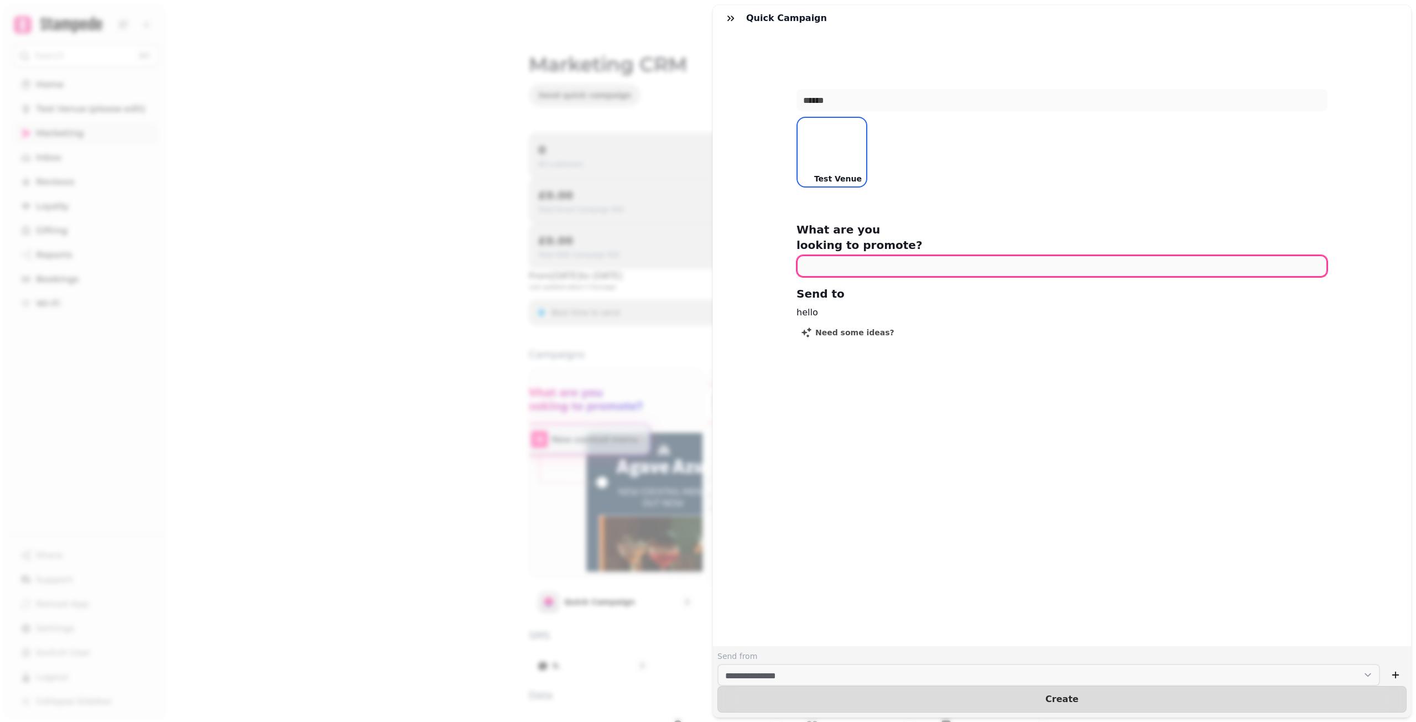
click at [754, 255] on input "text" at bounding box center [1062, 266] width 531 height 22
type input "******"
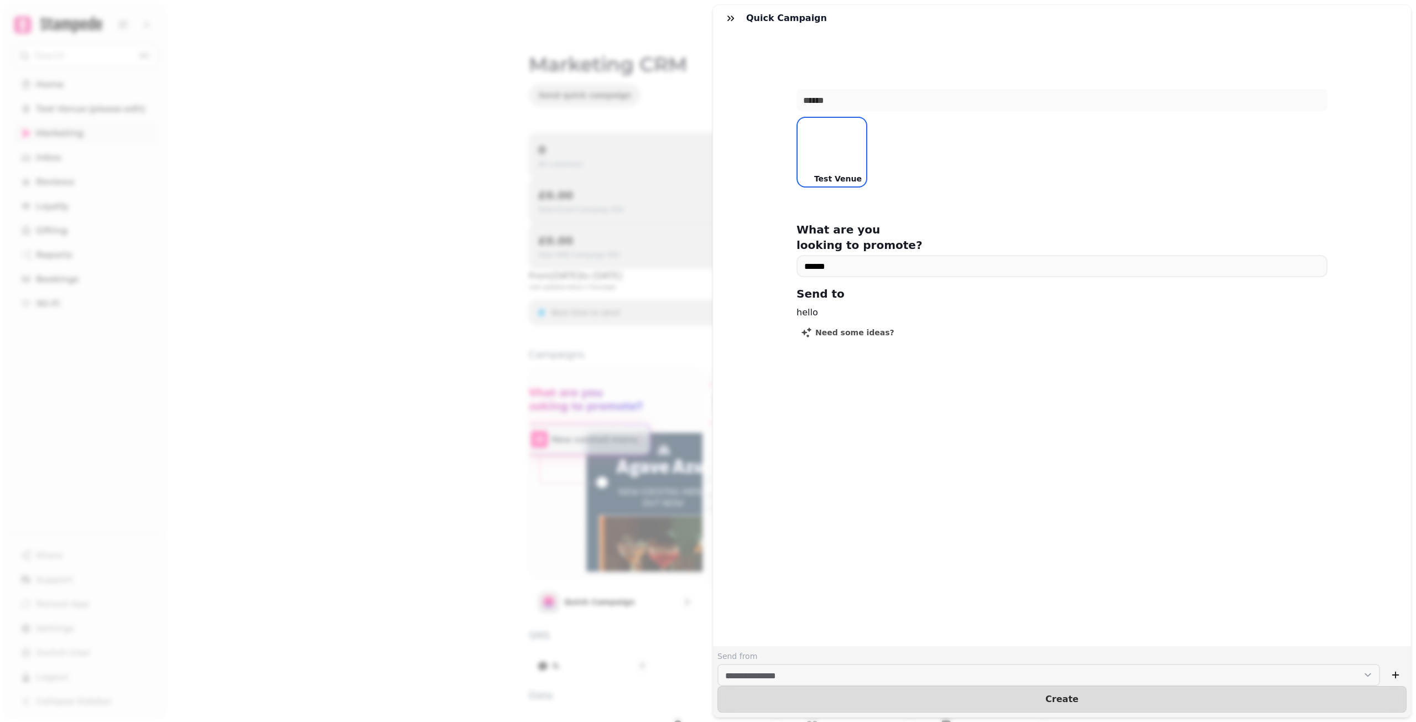
click at [754, 306] on div "hello" at bounding box center [1062, 312] width 531 height 13
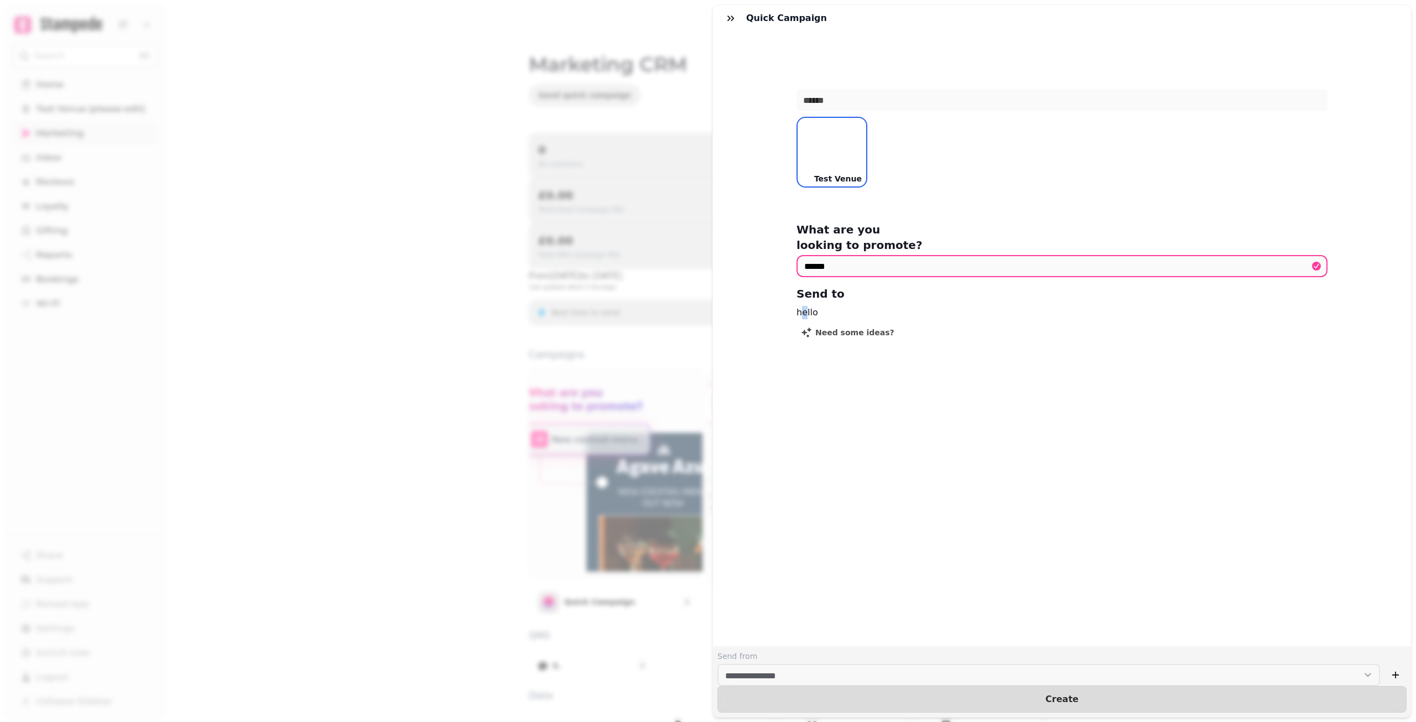
click at [754, 306] on div "hello" at bounding box center [1062, 312] width 531 height 13
drag, startPoint x: 798, startPoint y: 298, endPoint x: 788, endPoint y: 298, distance: 9.4
click at [754, 298] on div "What are you looking to promote? ****** Send to hello Need some ideas?" at bounding box center [1062, 295] width 566 height 147
click at [754, 329] on span "Need some ideas?" at bounding box center [854, 333] width 79 height 8
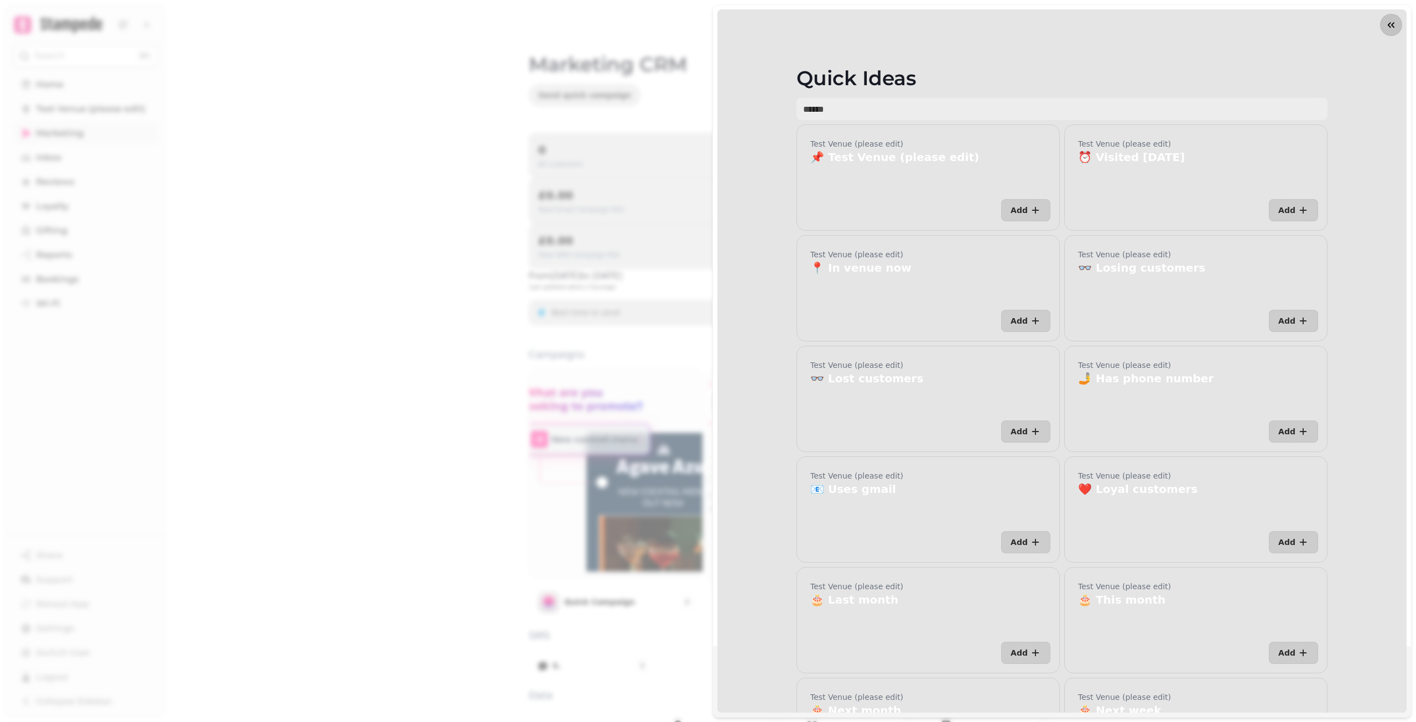
click at [754, 24] on icon "button" at bounding box center [1391, 25] width 7 height 6
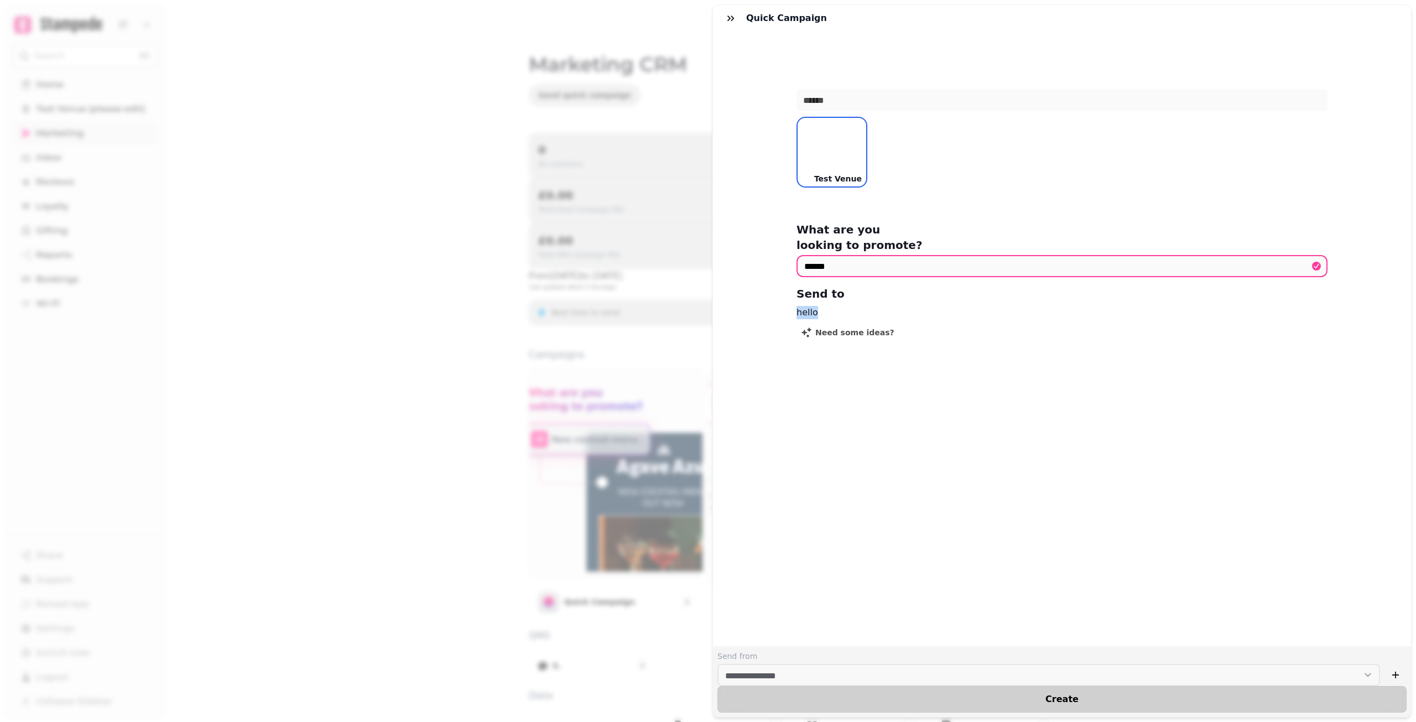
click at [754, 696] on button "Create" at bounding box center [1062, 699] width 689 height 27
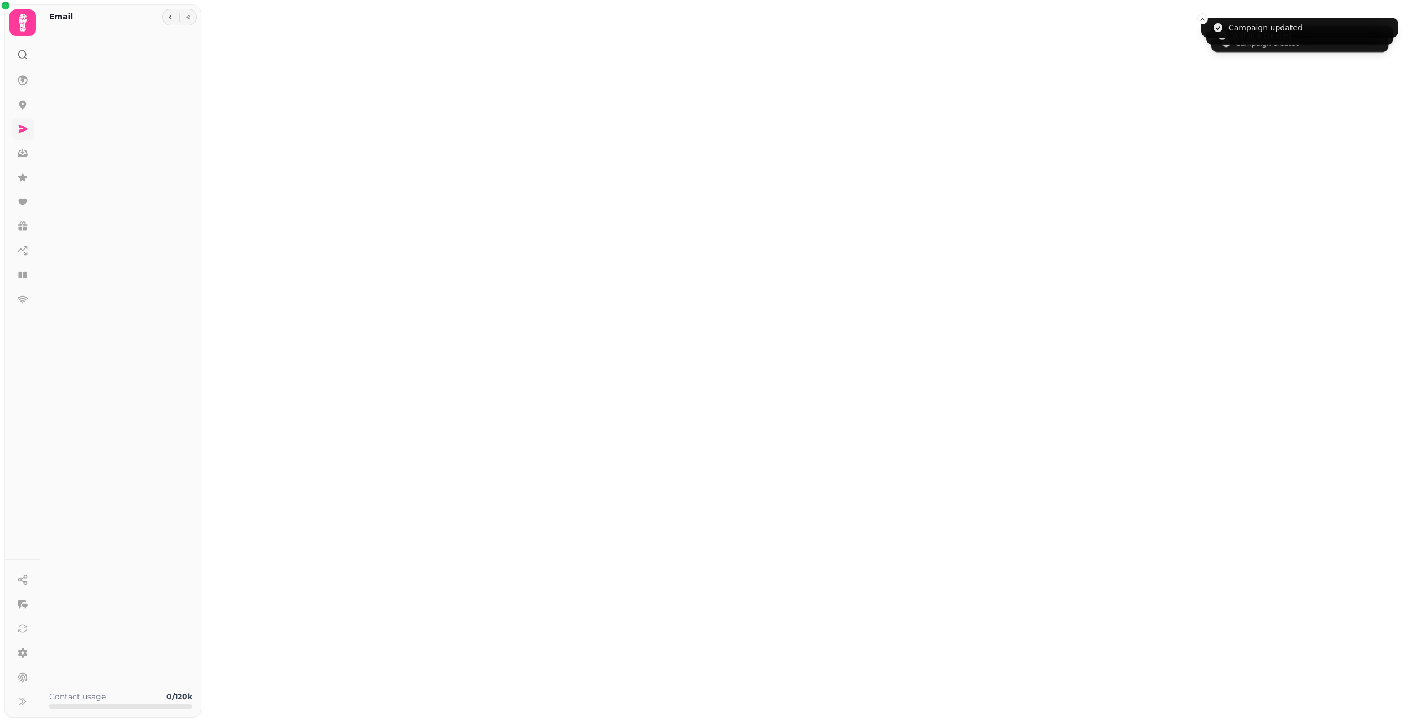
type input "******"
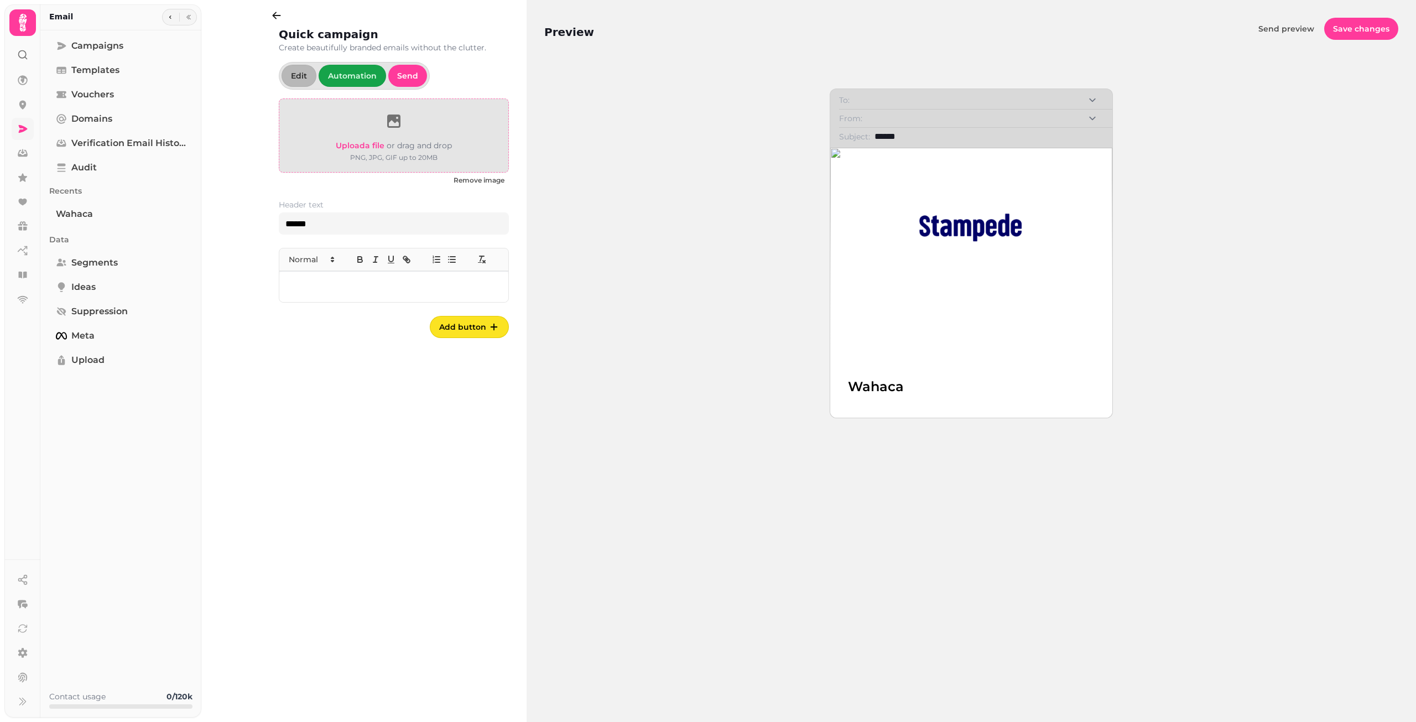
click at [369, 152] on label "Upload a file" at bounding box center [360, 145] width 49 height 13
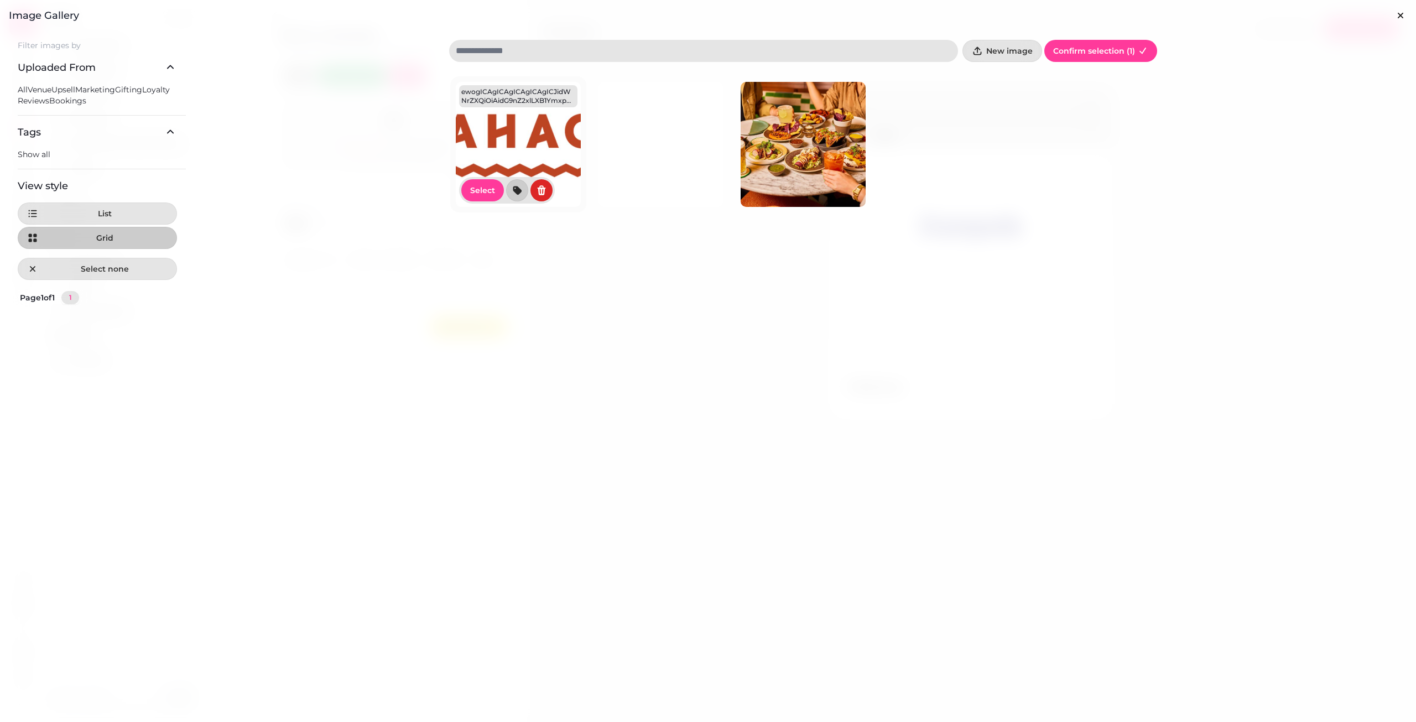
click at [538, 144] on img at bounding box center [518, 144] width 125 height 125
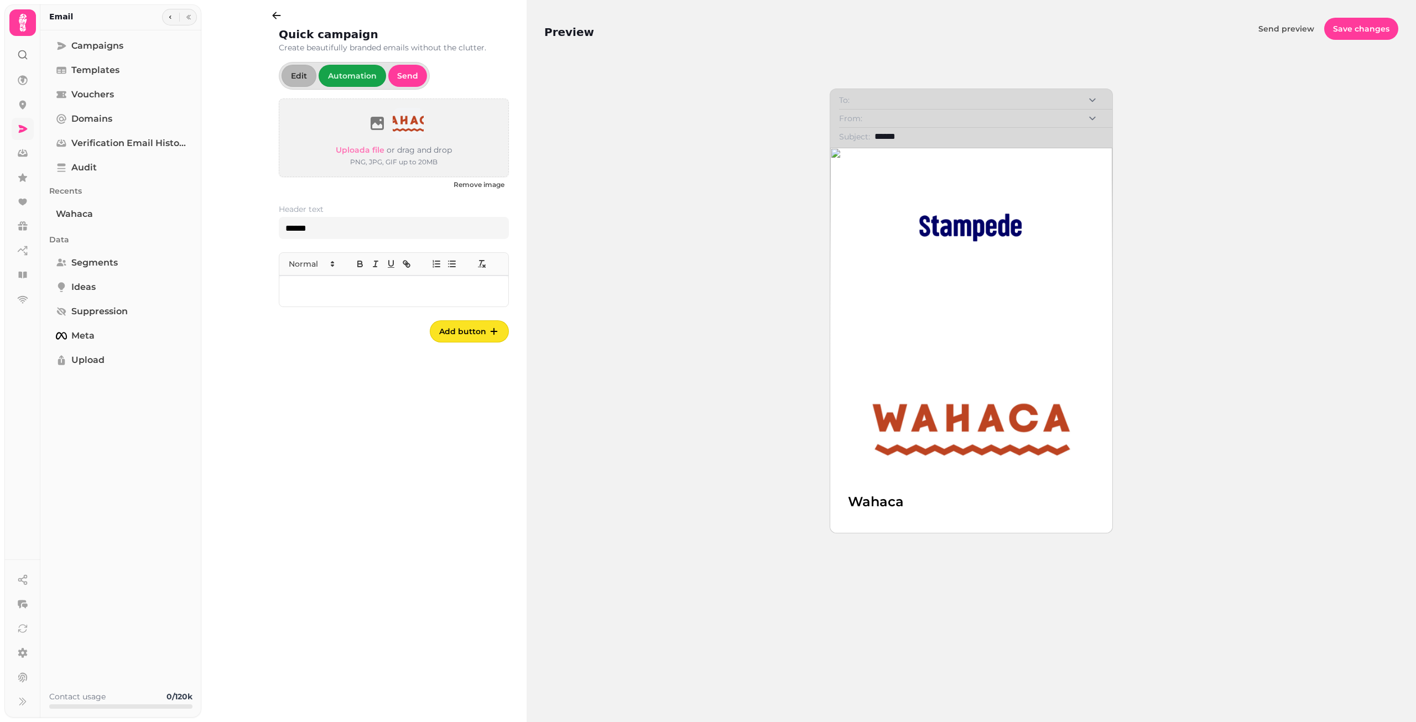
click at [375, 283] on div at bounding box center [393, 291] width 229 height 31
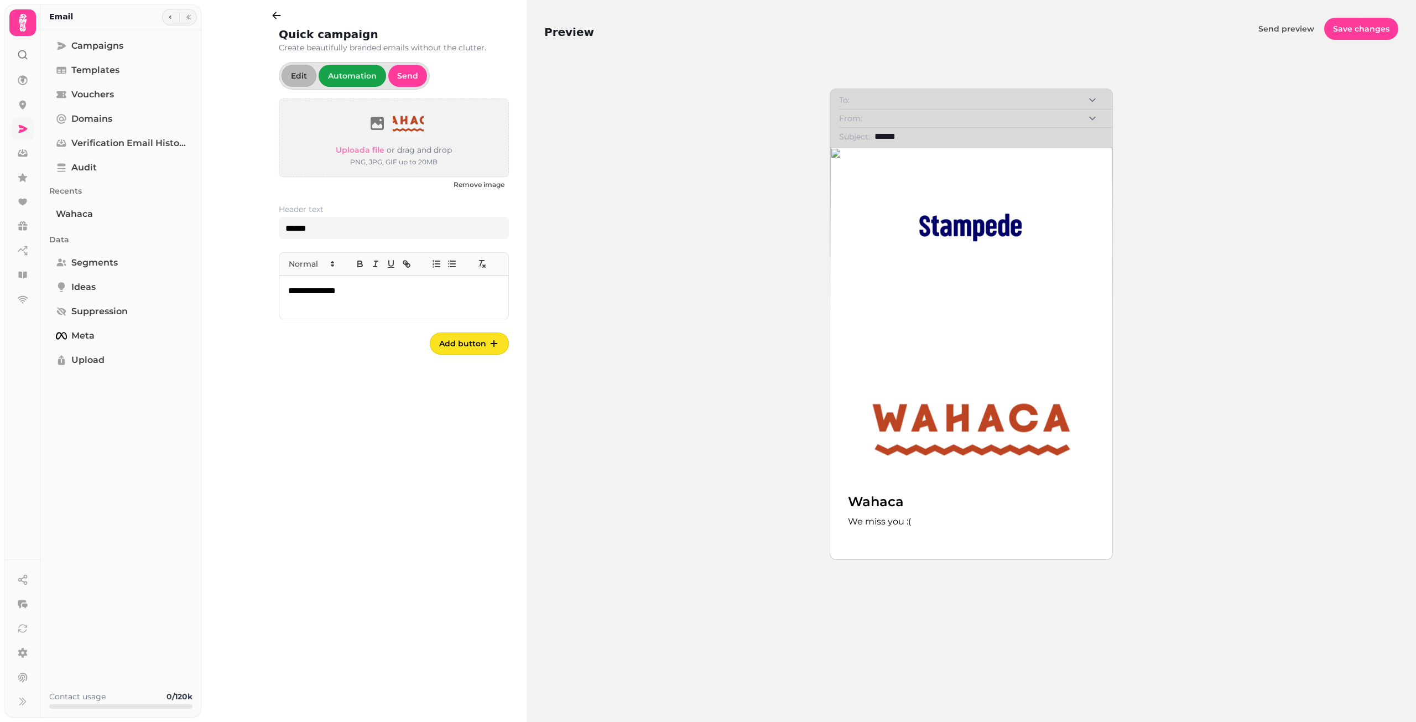
click at [754, 119] on select "From:" at bounding box center [985, 118] width 237 height 13
click at [754, 138] on input "******" at bounding box center [989, 136] width 229 height 13
drag, startPoint x: 355, startPoint y: 295, endPoint x: 221, endPoint y: 288, distance: 134.1
click at [221, 288] on div "**********" at bounding box center [367, 361] width 319 height 722
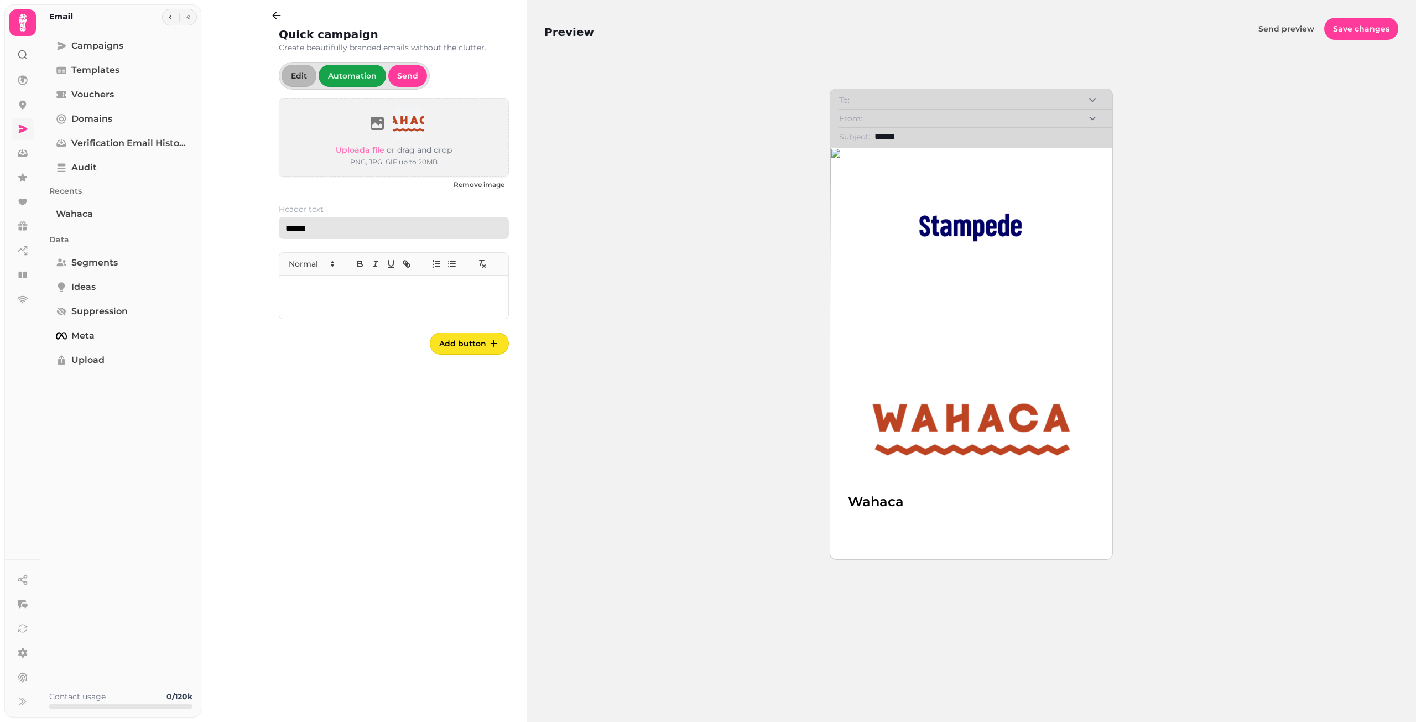
drag, startPoint x: 339, startPoint y: 228, endPoint x: 246, endPoint y: 226, distance: 93.0
click at [246, 226] on div "Quick campaign Create beautifully branded emails without the clutter. Edit Auto…" at bounding box center [367, 361] width 319 height 722
paste input "********"
type input "**********"
click at [336, 289] on p at bounding box center [393, 291] width 211 height 13
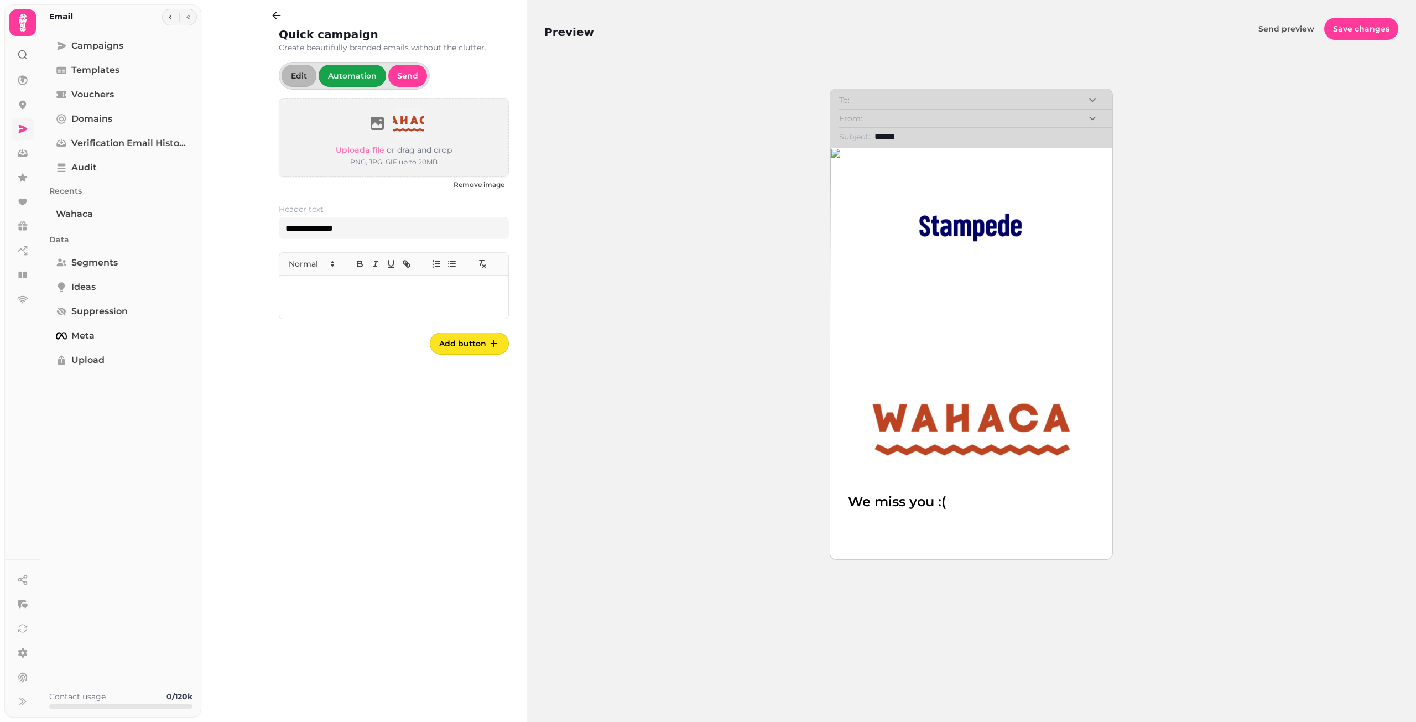
click at [360, 295] on p at bounding box center [393, 291] width 211 height 13
click at [495, 342] on icon "button" at bounding box center [493, 343] width 11 height 11
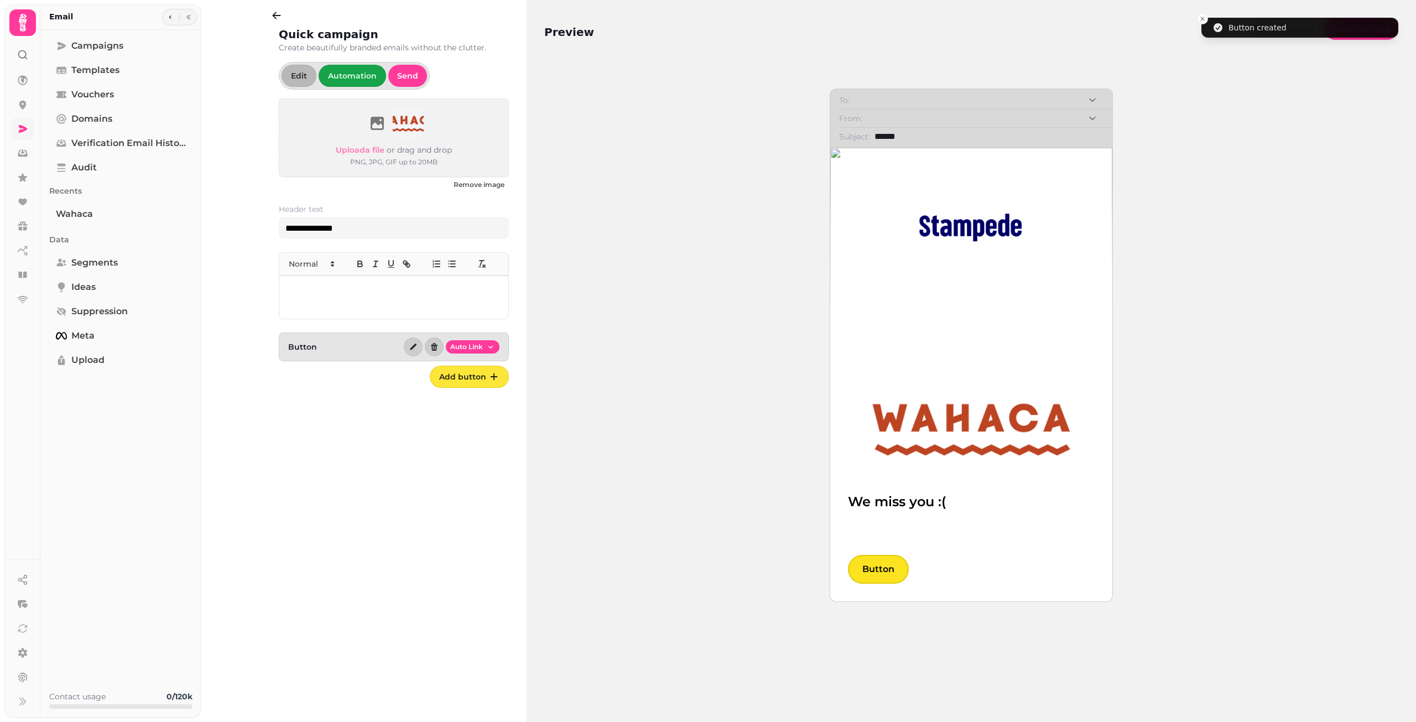
click at [349, 349] on div "Button Auto Link" at bounding box center [394, 346] width 230 height 29
click at [417, 351] on icon "button" at bounding box center [413, 346] width 9 height 9
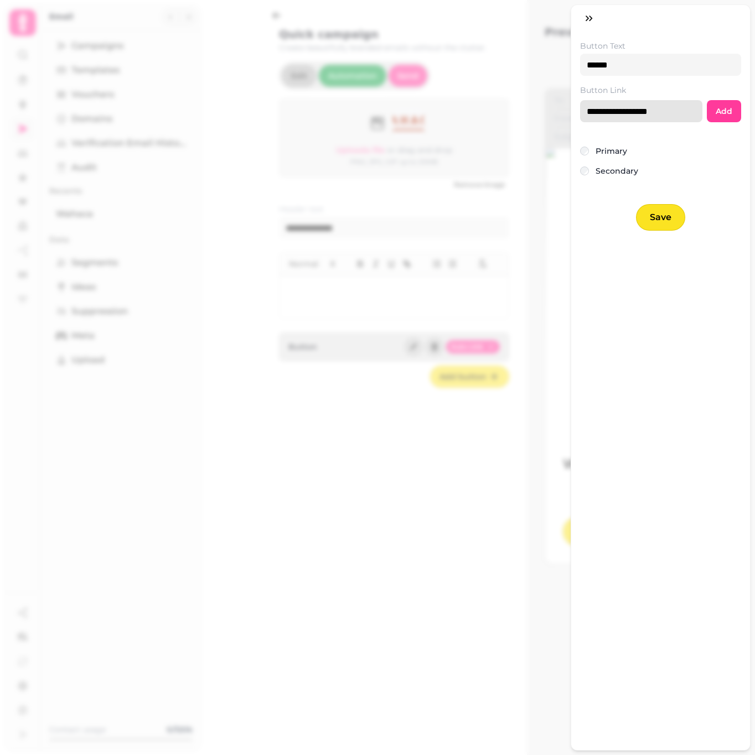
click at [652, 111] on input "**********" at bounding box center [641, 111] width 122 height 22
drag, startPoint x: 674, startPoint y: 112, endPoint x: 513, endPoint y: 110, distance: 161.6
click at [502, 110] on div "**********" at bounding box center [377, 386] width 755 height 737
paste input "**********"
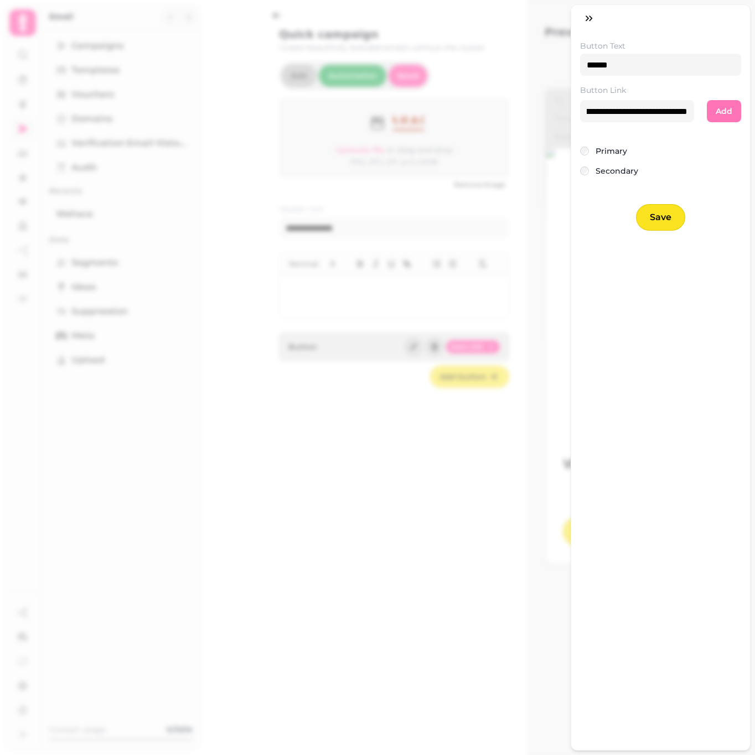
click at [715, 111] on span "Add" at bounding box center [723, 111] width 17 height 8
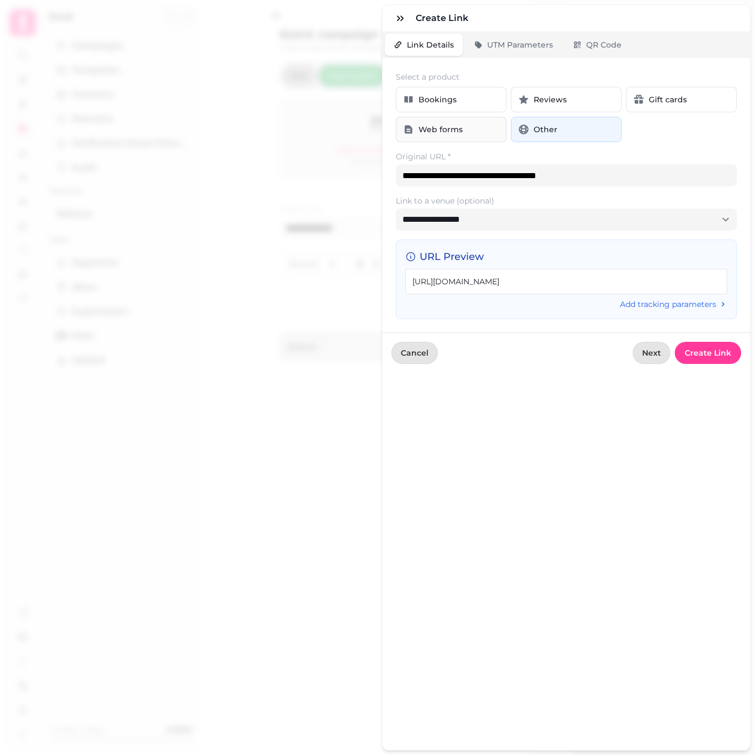
click at [446, 124] on span "Web forms" at bounding box center [440, 129] width 44 height 11
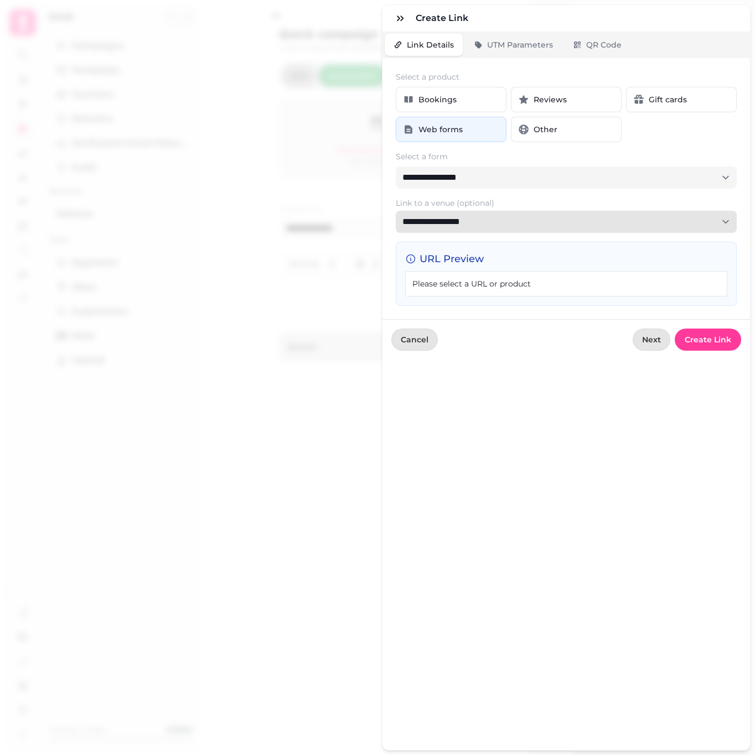
click at [495, 226] on select "**********" at bounding box center [566, 222] width 341 height 22
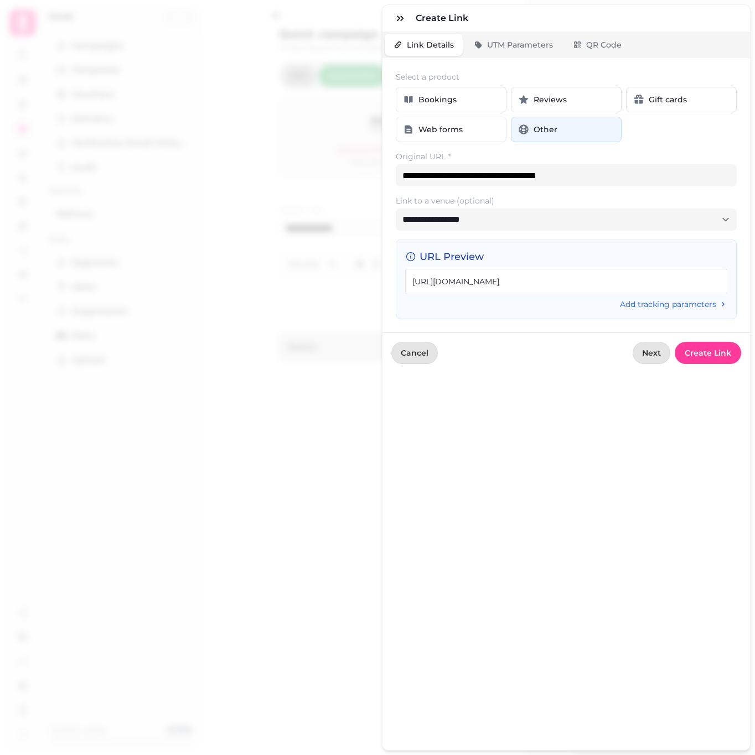
click at [491, 326] on div "**********" at bounding box center [565, 195] width 367 height 274
drag, startPoint x: 595, startPoint y: 282, endPoint x: 545, endPoint y: 282, distance: 49.8
click at [545, 282] on div "https://www.wahaca.co.uk/private-dining/" at bounding box center [566, 281] width 322 height 25
click at [584, 280] on div "https://www.wahaca.co.uk/private-dining/" at bounding box center [566, 281] width 322 height 25
drag, startPoint x: 580, startPoint y: 280, endPoint x: 320, endPoint y: 283, distance: 259.5
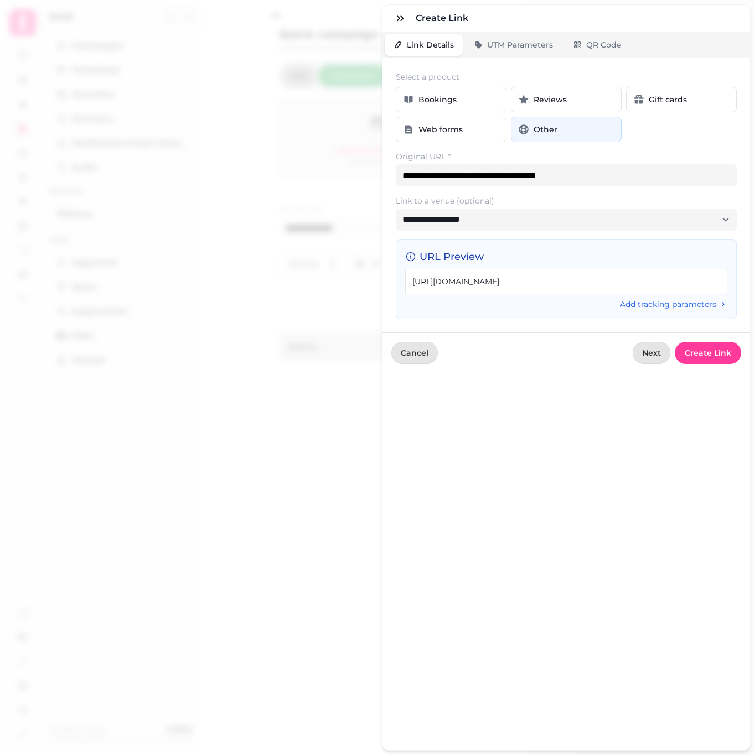
click at [320, 283] on div "**********" at bounding box center [377, 386] width 755 height 737
click at [522, 278] on div "https://www.wahaca.co.uk/private-dining/" at bounding box center [566, 281] width 322 height 25
click at [588, 283] on div "https://www.wahaca.co.uk/private-dining/" at bounding box center [566, 281] width 322 height 25
drag, startPoint x: 580, startPoint y: 282, endPoint x: 398, endPoint y: 287, distance: 182.6
click at [398, 287] on div "URL Preview https://www.wahaca.co.uk/private-dining/ Add tracking parameters" at bounding box center [566, 280] width 341 height 80
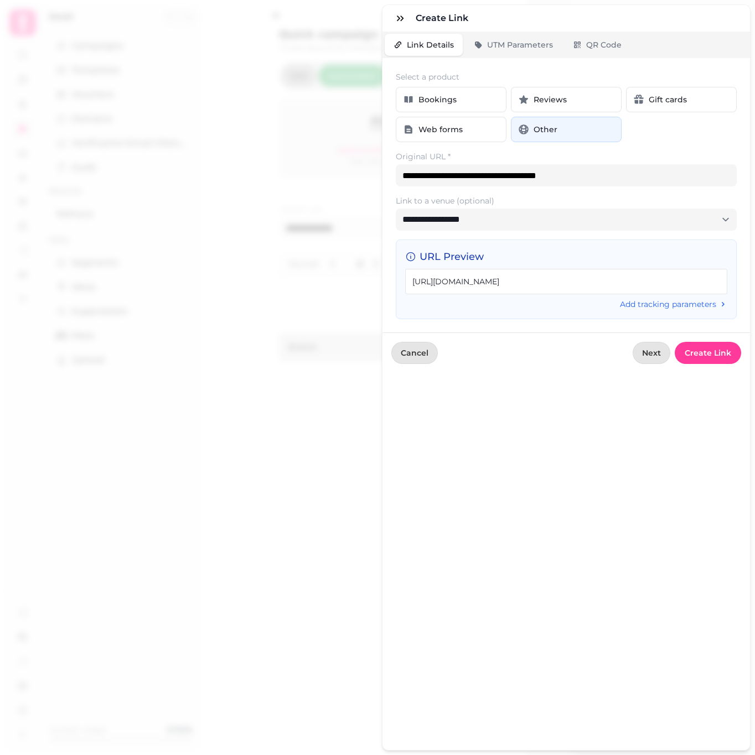
click at [648, 261] on h3 "URL Preview" at bounding box center [566, 256] width 322 height 15
click at [638, 274] on div "https://www.wahaca.co.uk/private-dining/" at bounding box center [566, 281] width 322 height 25
click at [627, 283] on div "https://www.wahaca.co.uk/private-dining/" at bounding box center [566, 281] width 322 height 25
drag, startPoint x: 593, startPoint y: 289, endPoint x: 575, endPoint y: 285, distance: 18.0
click at [593, 289] on div "https://www.wahaca.co.uk/private-dining/" at bounding box center [566, 281] width 322 height 25
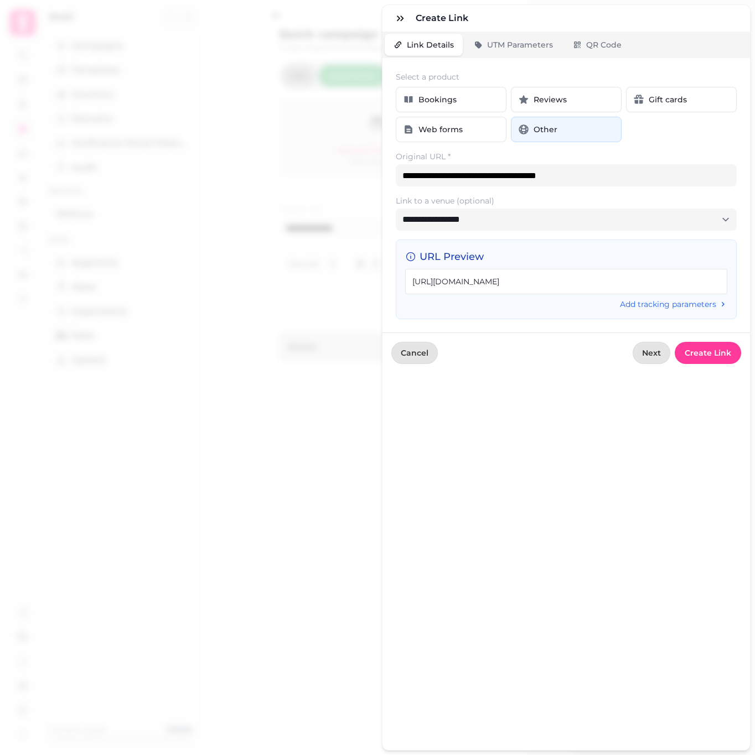
click at [571, 285] on div "https://www.wahaca.co.uk/private-dining/" at bounding box center [566, 281] width 322 height 25
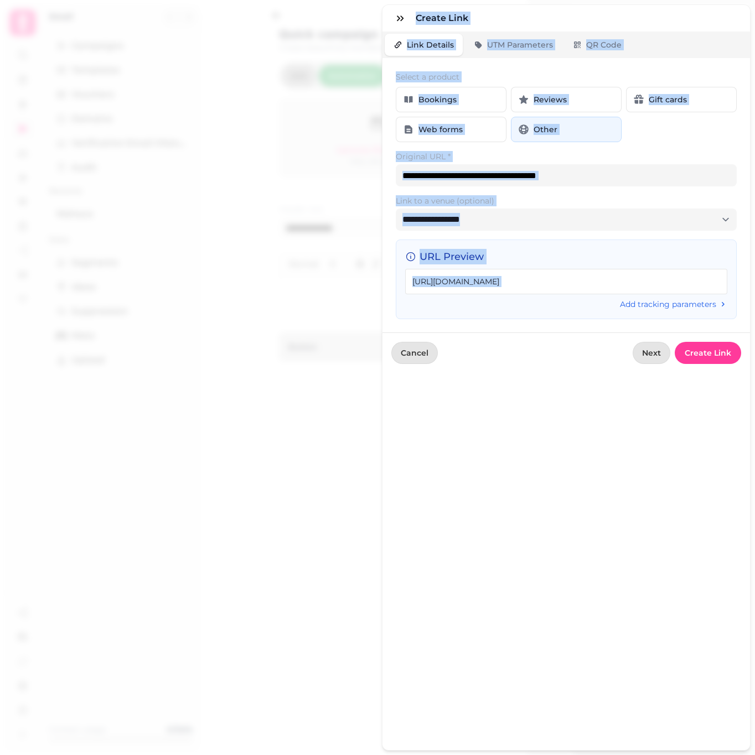
drag, startPoint x: 571, startPoint y: 285, endPoint x: 236, endPoint y: 279, distance: 335.3
click at [236, 279] on div "**********" at bounding box center [377, 386] width 755 height 737
click at [423, 270] on div "https://www.wahaca.co.uk/private-dining/" at bounding box center [566, 281] width 322 height 25
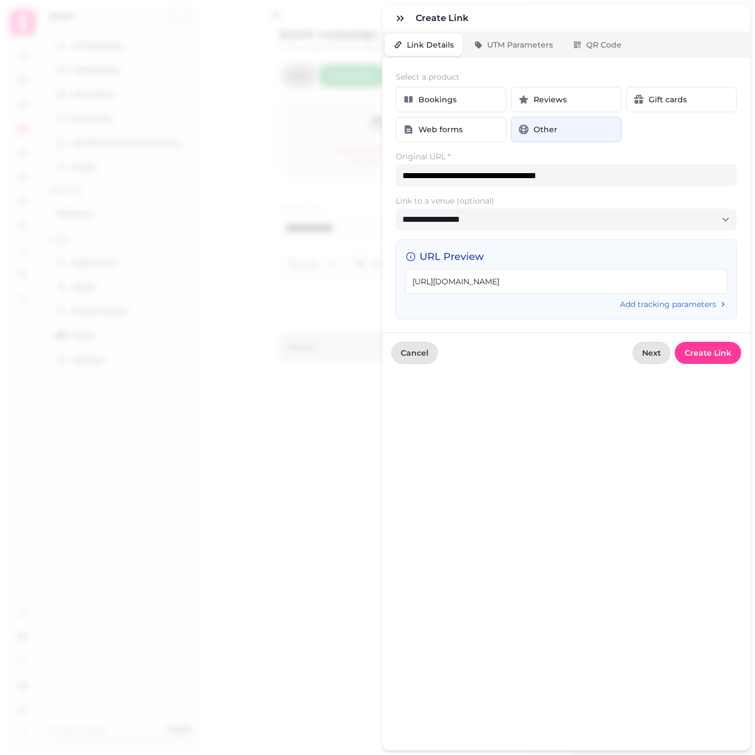
click at [408, 279] on div "https://www.wahaca.co.uk/private-dining/" at bounding box center [566, 281] width 322 height 25
click at [425, 357] on span "Cancel" at bounding box center [415, 353] width 28 height 8
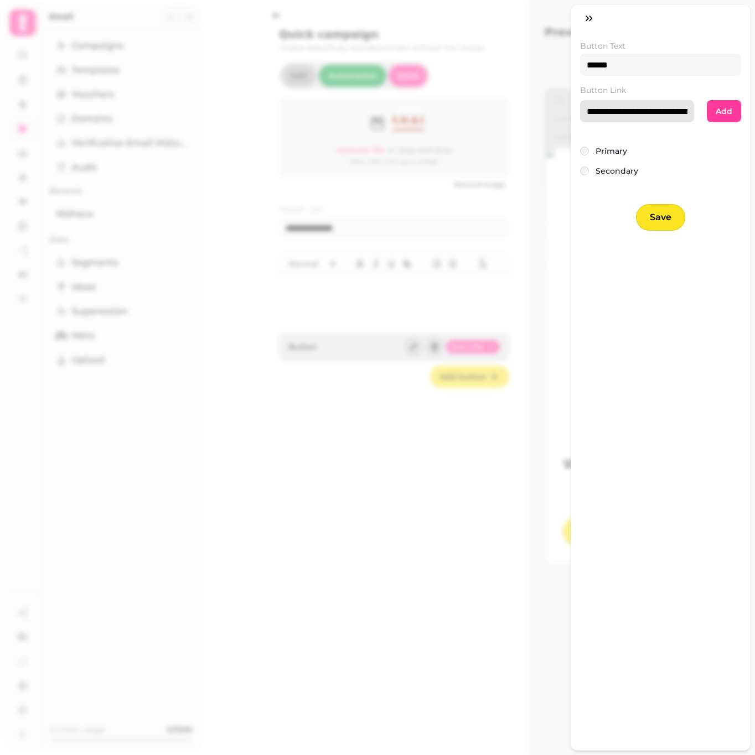
click at [661, 115] on input "**********" at bounding box center [637, 111] width 114 height 22
paste input "**********"
type input "**********"
click at [715, 109] on span "Add" at bounding box center [723, 111] width 17 height 8
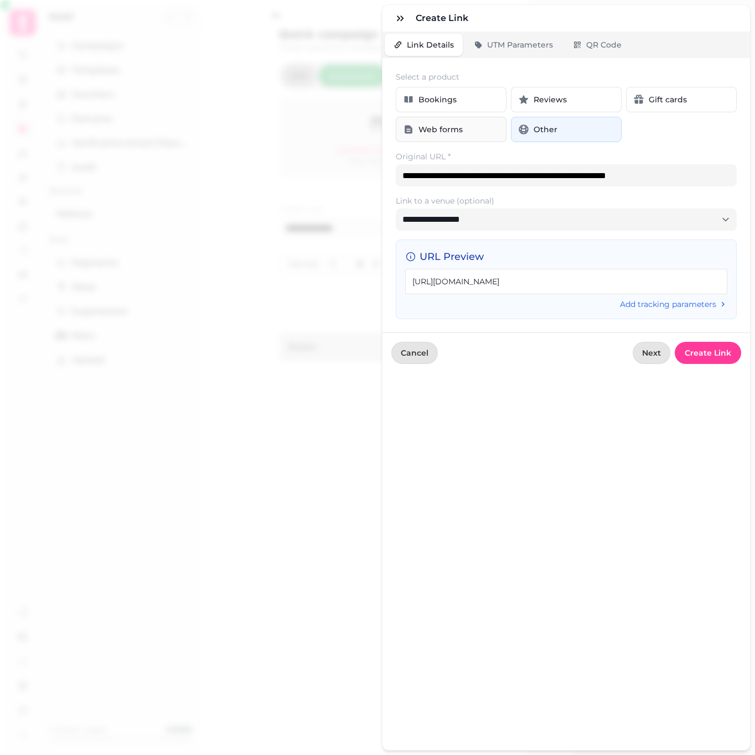
click at [464, 133] on button "Web forms" at bounding box center [451, 129] width 111 height 25
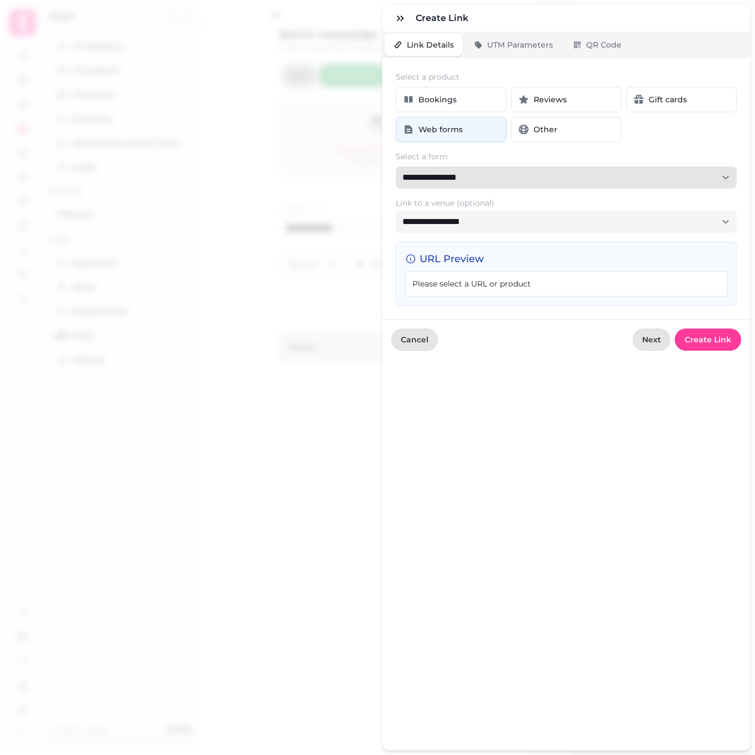
click at [505, 180] on select "**********" at bounding box center [566, 178] width 341 height 22
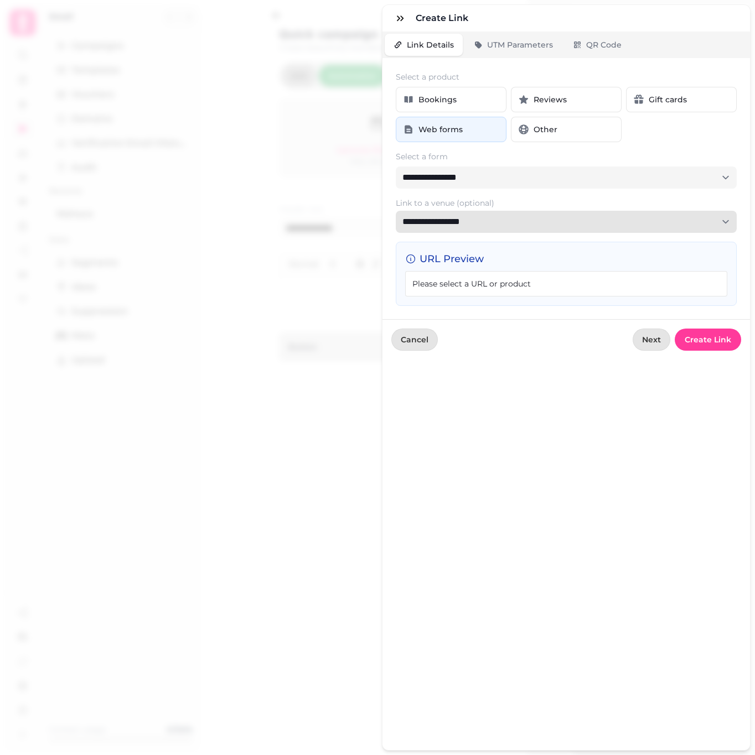
click at [460, 217] on select "**********" at bounding box center [566, 222] width 341 height 22
select select "**********"
click at [396, 211] on select "**********" at bounding box center [566, 222] width 341 height 22
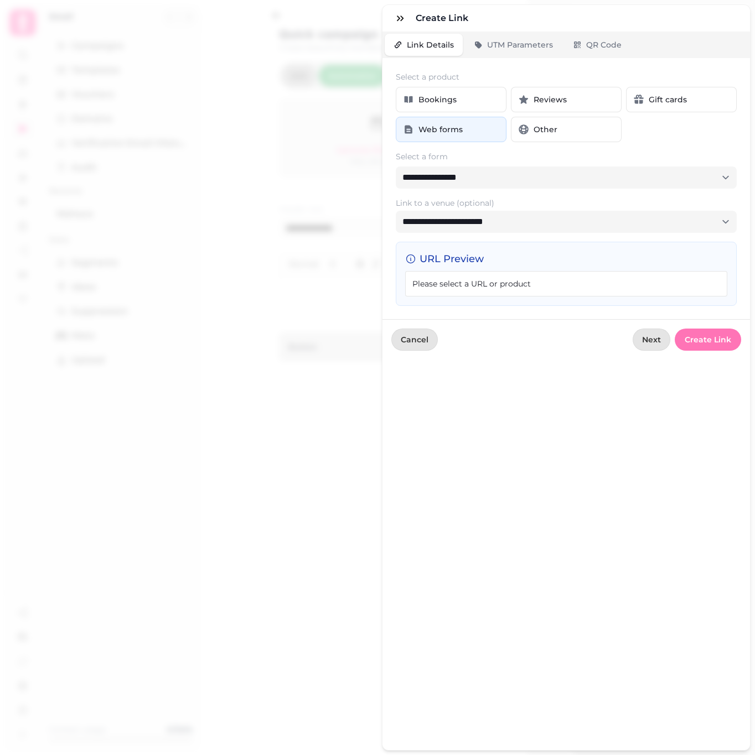
click at [711, 345] on button "Create Link" at bounding box center [707, 340] width 66 height 22
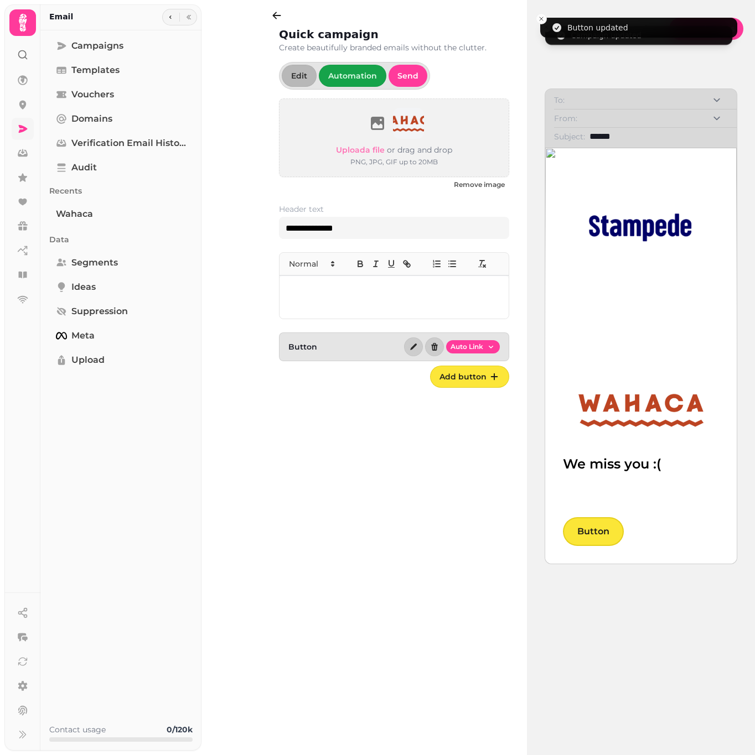
click at [594, 537] on link "Button" at bounding box center [593, 531] width 61 height 29
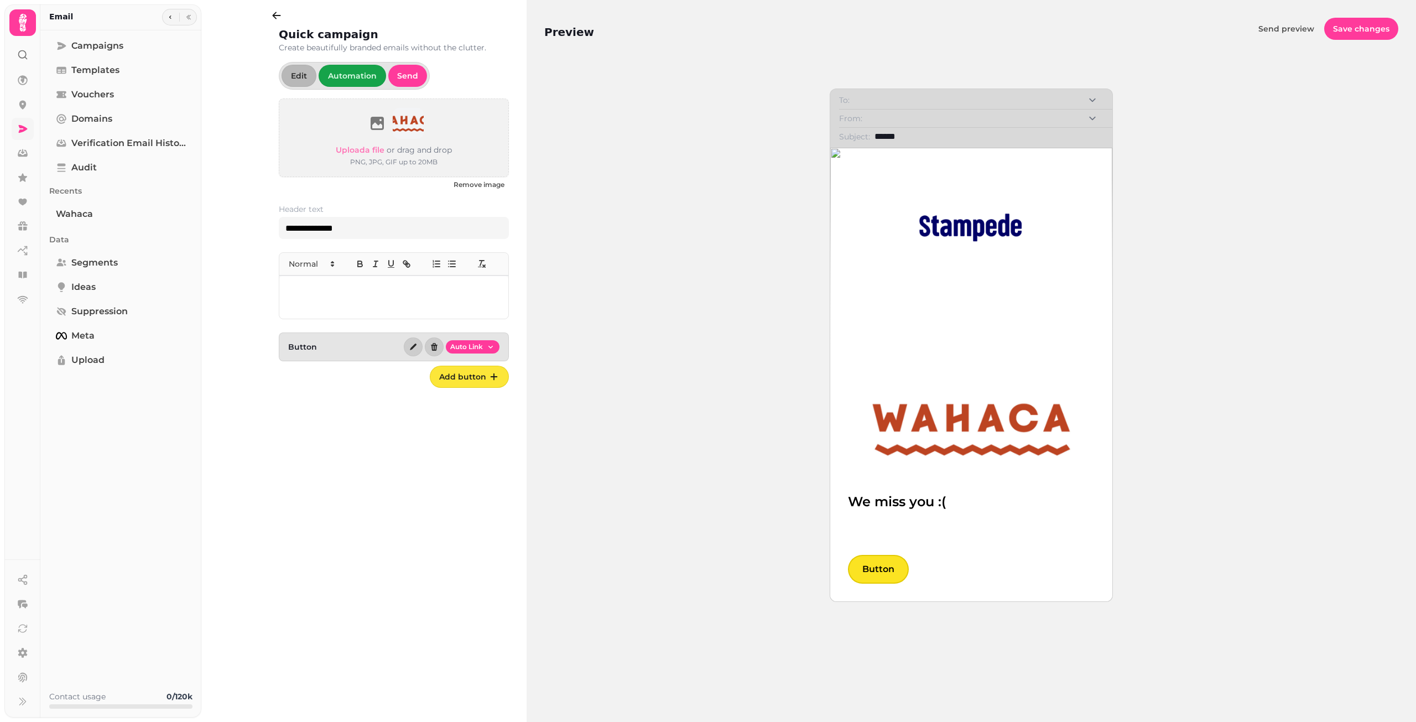
click at [754, 235] on img at bounding box center [971, 228] width 133 height 142
click at [311, 80] on button "Edit" at bounding box center [299, 76] width 35 height 22
click at [341, 72] on span "Automation" at bounding box center [352, 76] width 49 height 8
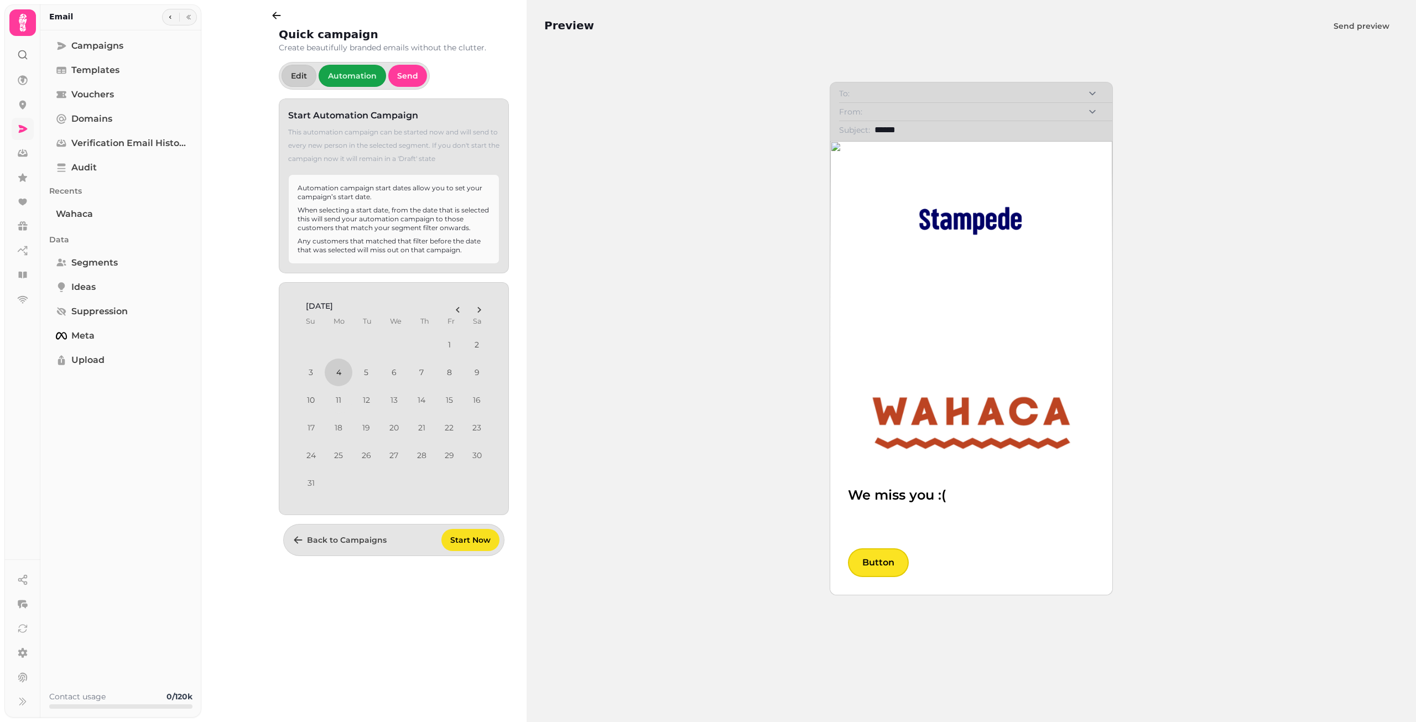
click at [336, 367] on button "4" at bounding box center [339, 372] width 28 height 28
click at [403, 76] on span "Send" at bounding box center [407, 76] width 21 height 8
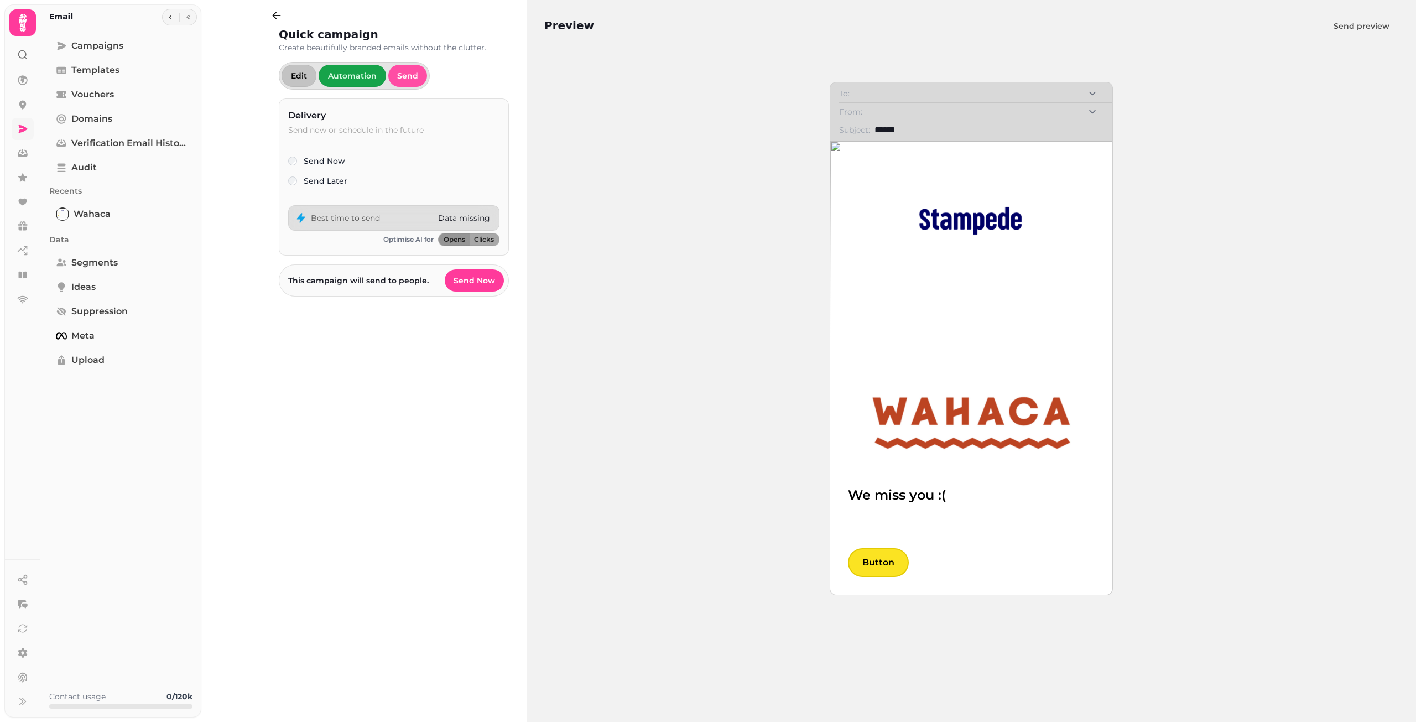
click at [304, 79] on span "Edit" at bounding box center [299, 76] width 16 height 8
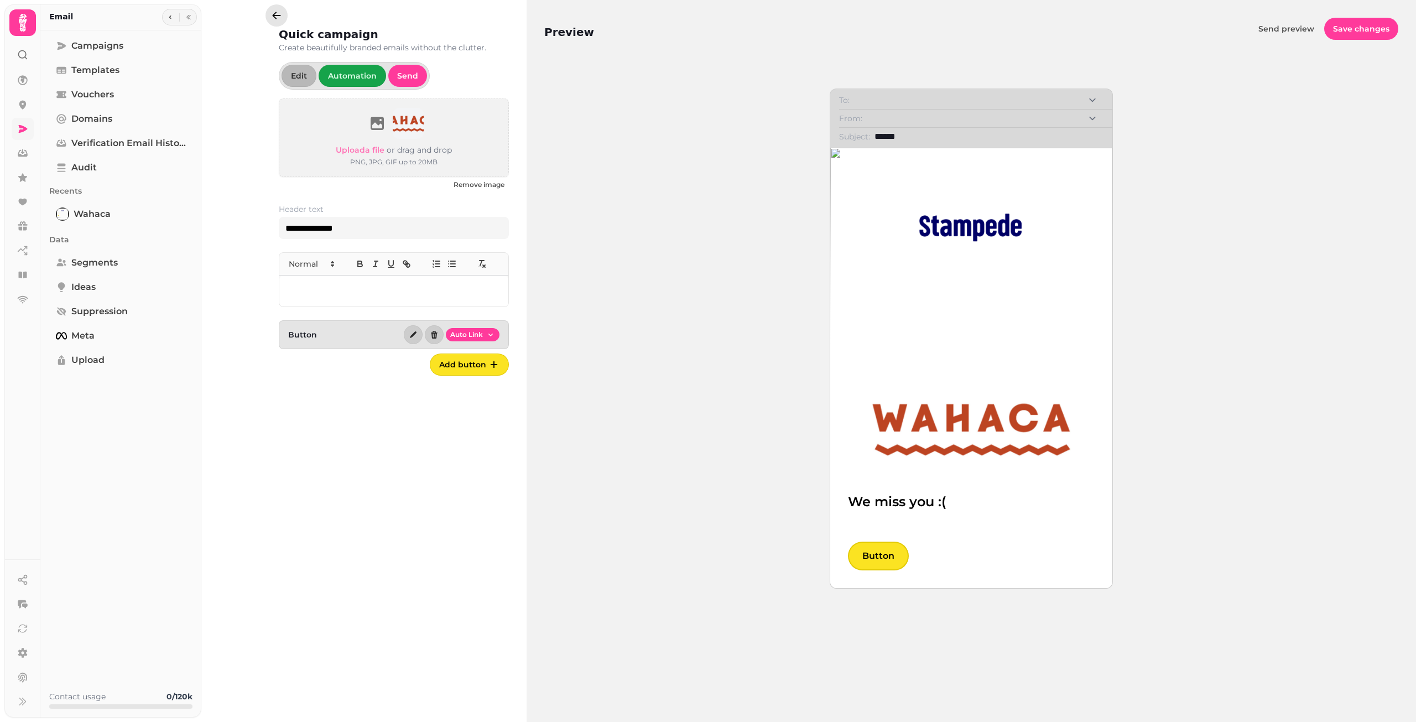
click at [279, 22] on button "button" at bounding box center [277, 15] width 22 height 22
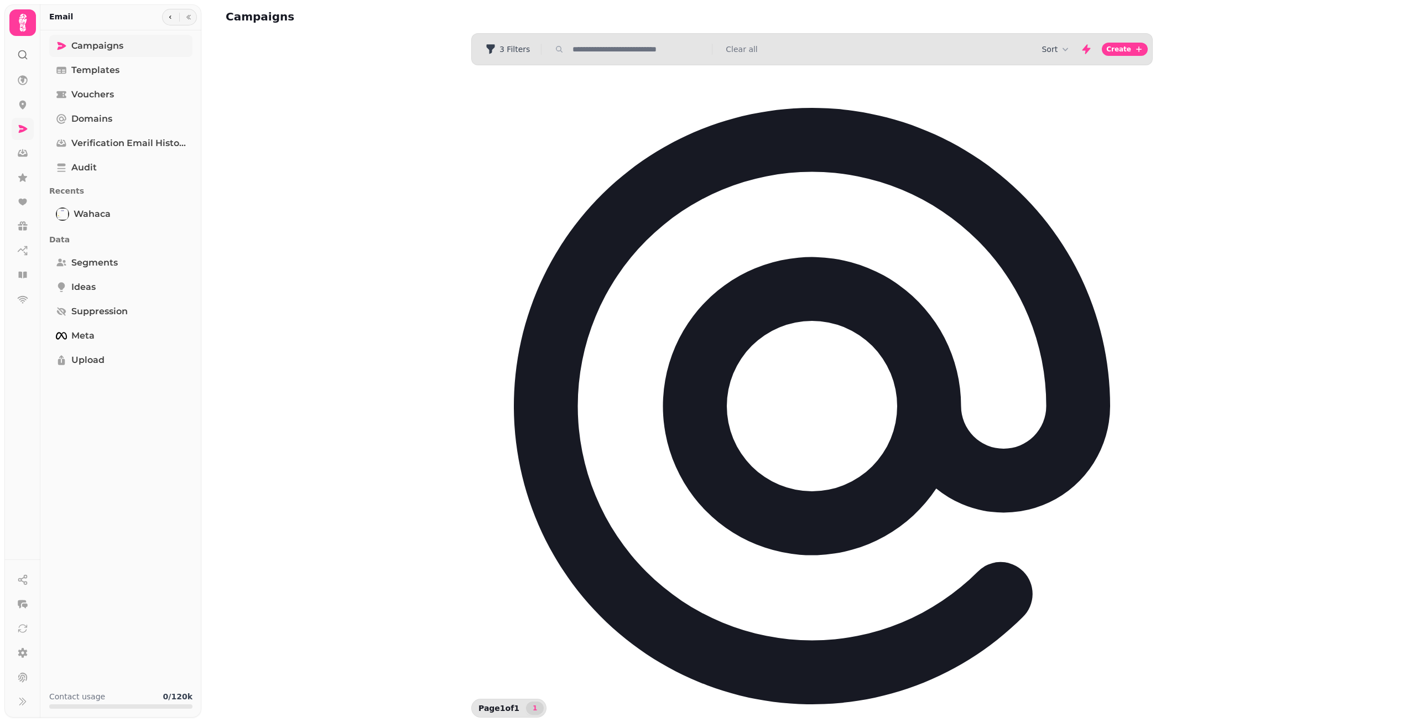
click at [129, 51] on link "Campaigns" at bounding box center [120, 46] width 143 height 22
click at [117, 74] on span "Templates" at bounding box center [95, 70] width 48 height 13
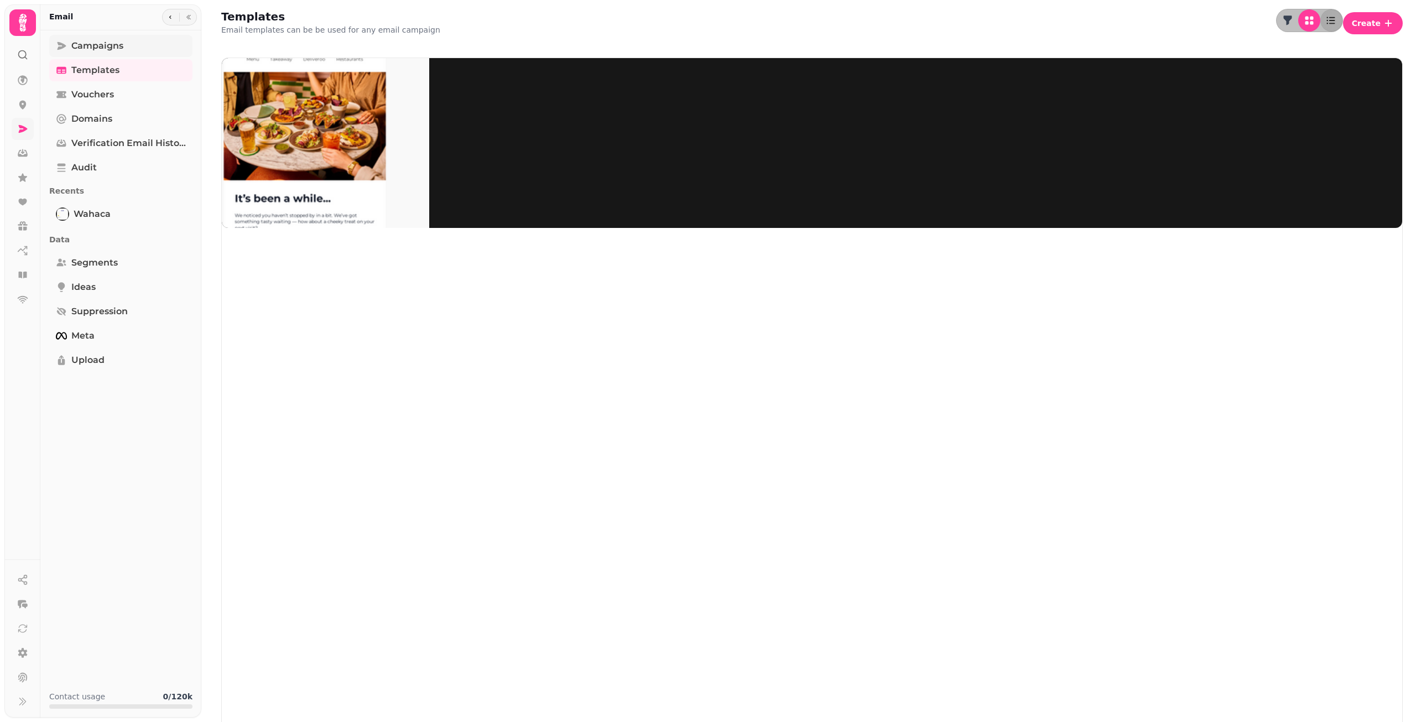
click at [129, 55] on link "Campaigns" at bounding box center [120, 46] width 143 height 22
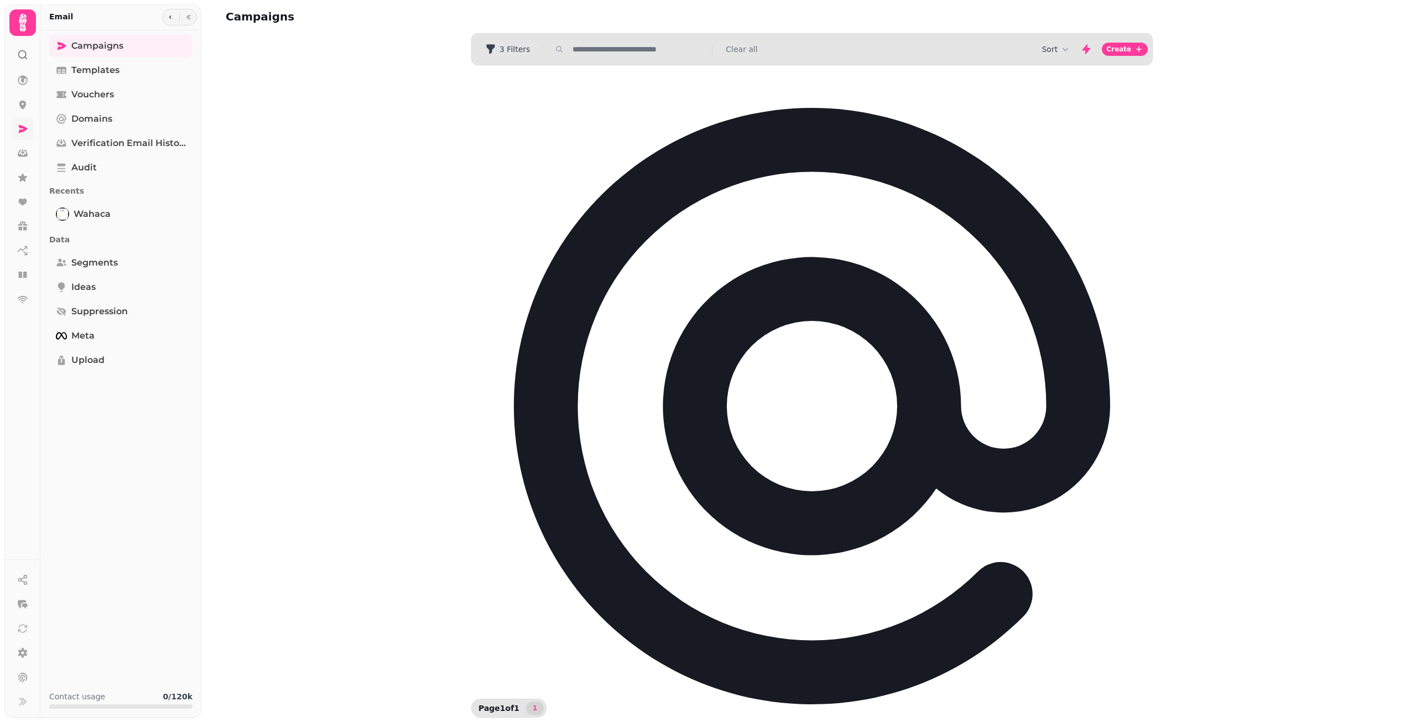
click at [700, 281] on div "Campaigns Filters 3 Filters Clear all Sort Create No sending domain added Go to…" at bounding box center [808, 361] width 1215 height 722
